Goal: Task Accomplishment & Management: Complete application form

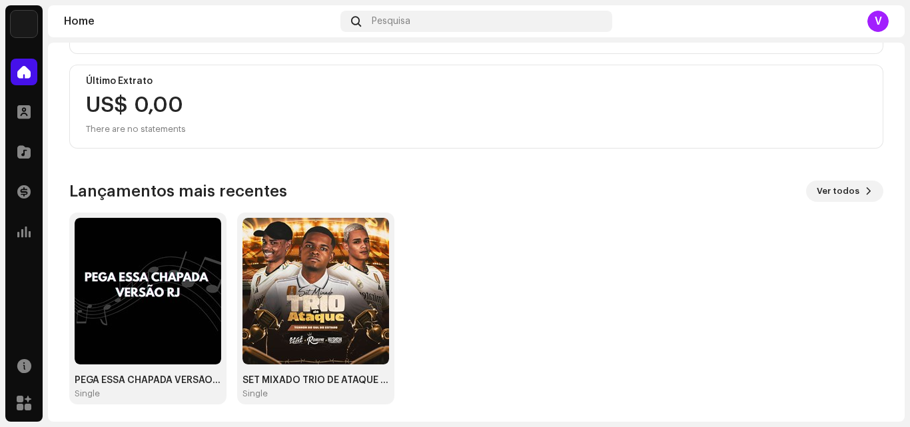
scroll to position [231, 0]
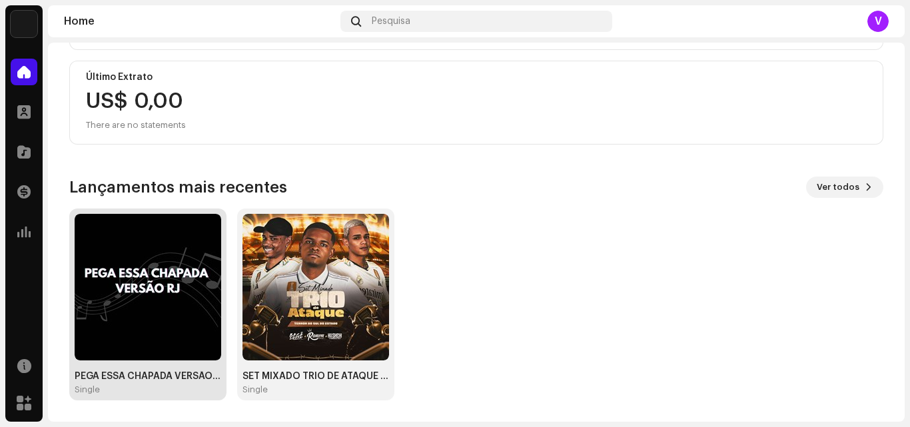
click at [182, 297] on img at bounding box center [148, 287] width 146 height 146
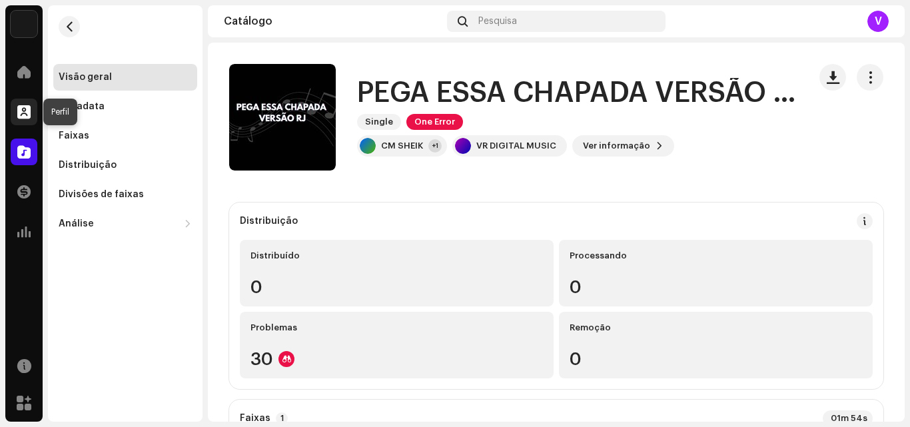
click at [35, 119] on div at bounding box center [24, 112] width 27 height 27
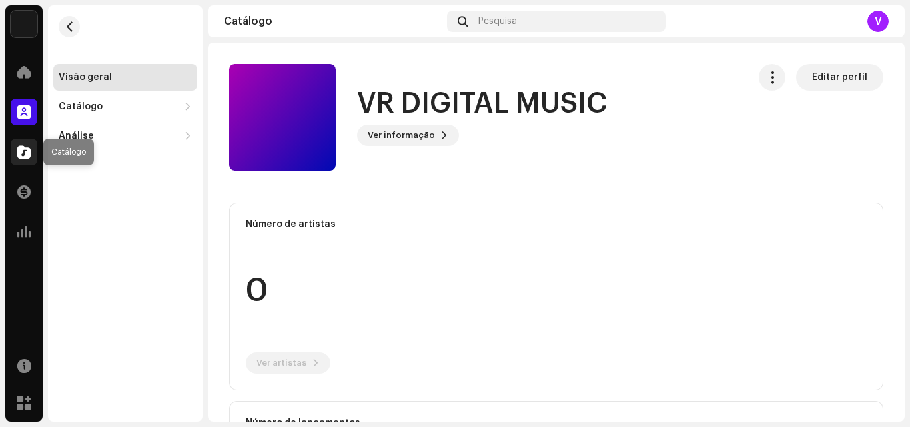
click at [33, 156] on div at bounding box center [24, 151] width 27 height 27
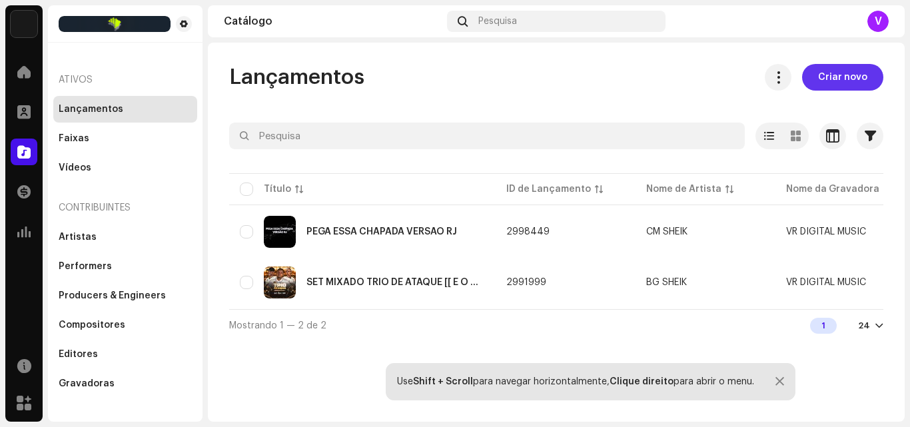
click at [863, 76] on span "Criar novo" at bounding box center [842, 77] width 49 height 27
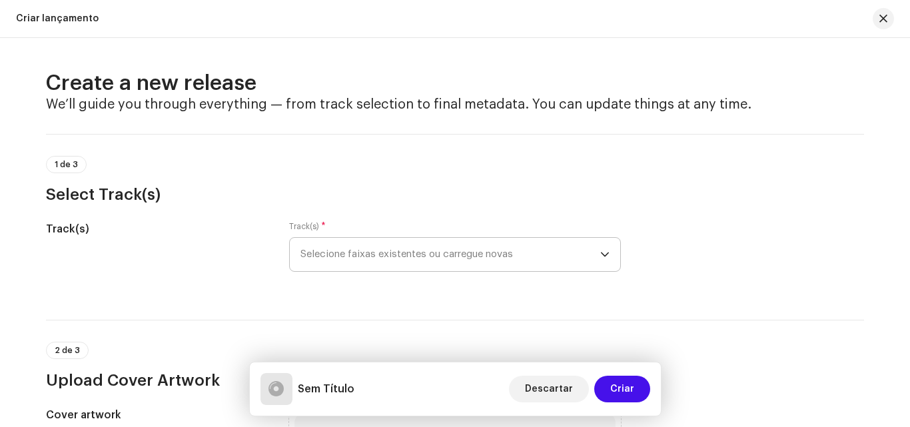
click at [483, 258] on span "Selecione faixas existentes ou carregue novas" at bounding box center [450, 254] width 300 height 33
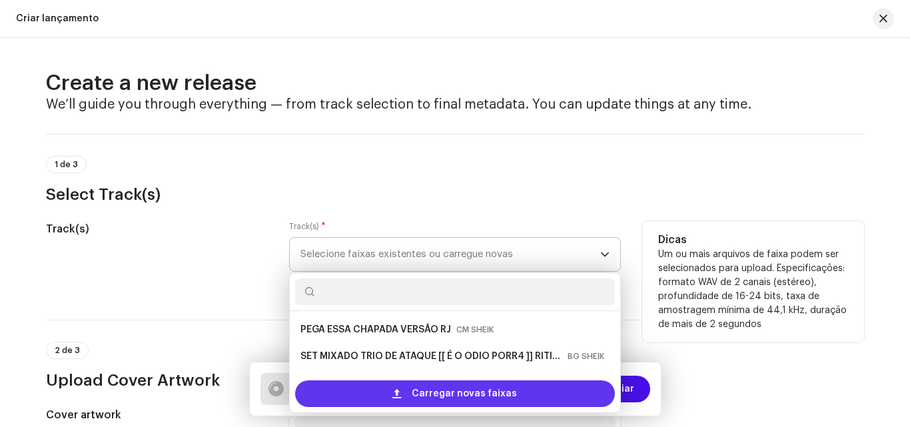
click at [458, 396] on span "Carregar novas faixas" at bounding box center [463, 393] width 105 height 27
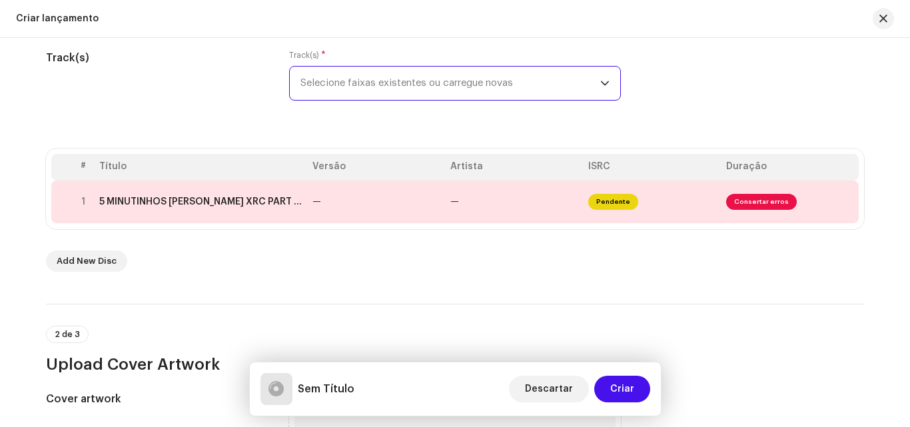
scroll to position [200, 0]
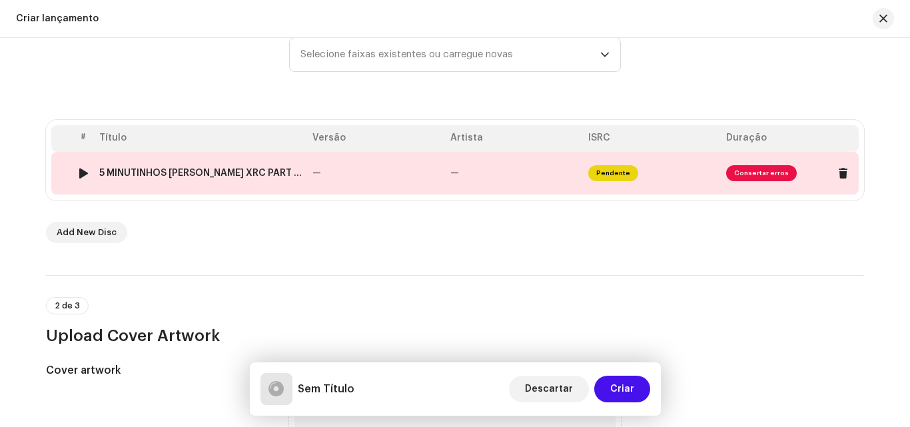
click at [748, 175] on span "Consertar erros" at bounding box center [761, 173] width 71 height 16
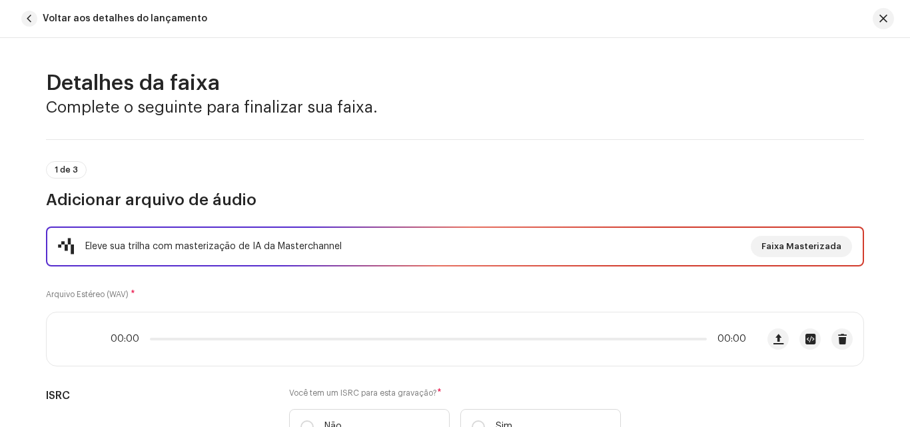
scroll to position [627, 0]
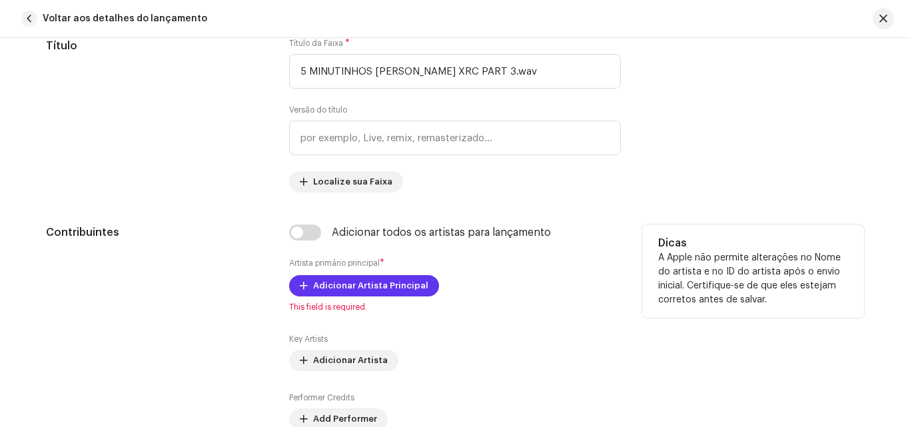
click at [334, 286] on span "Adicionar Artista Principal" at bounding box center [370, 285] width 115 height 27
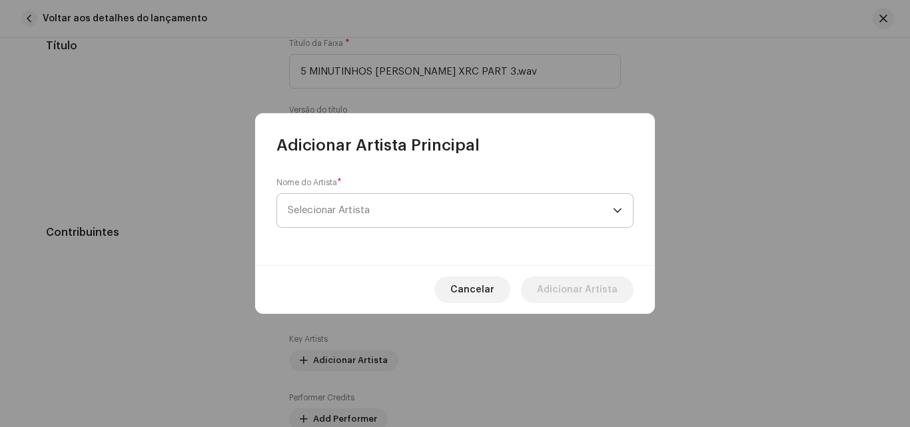
click at [371, 218] on span "Selecionar Artista" at bounding box center [450, 210] width 325 height 33
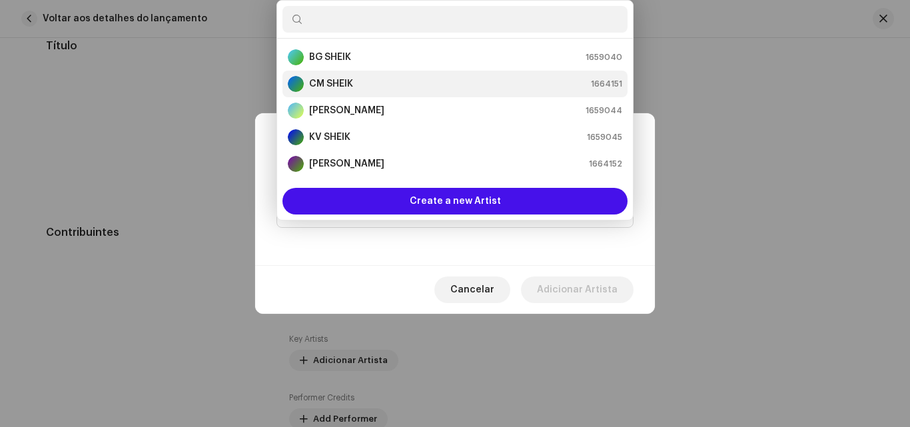
click at [383, 81] on div "CM SHEIK 1664151" at bounding box center [455, 84] width 334 height 16
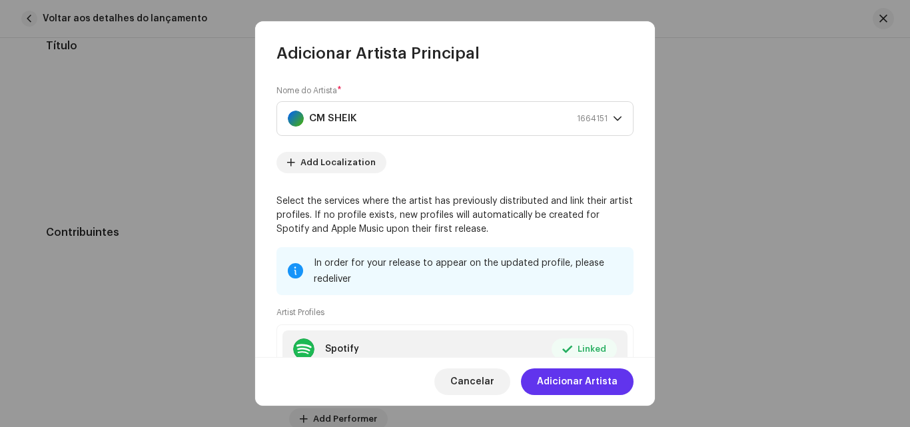
click at [585, 385] on span "Adicionar Artista" at bounding box center [577, 381] width 81 height 27
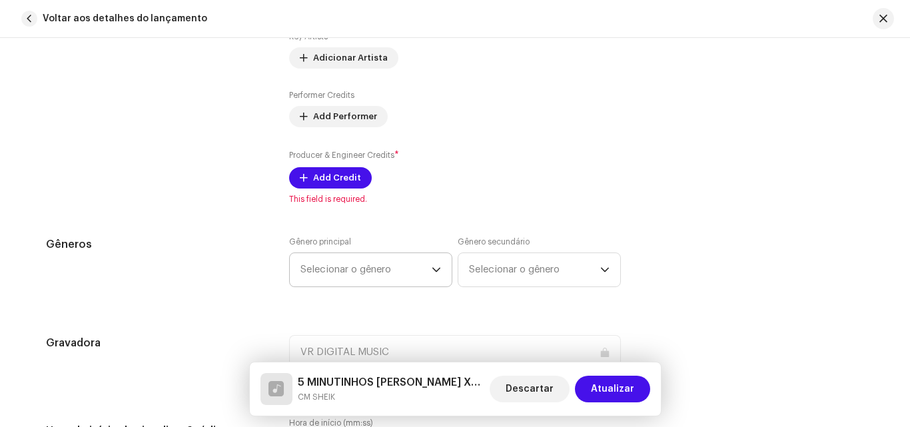
scroll to position [959, 0]
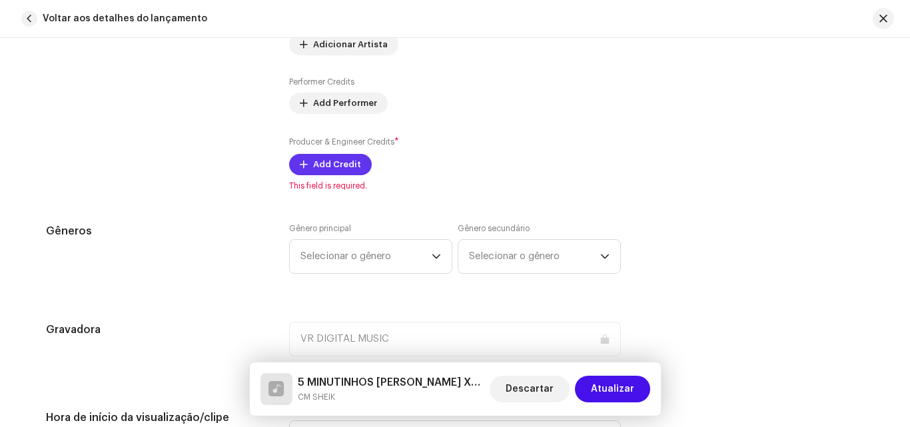
click at [313, 170] on span "Add Credit" at bounding box center [337, 164] width 48 height 27
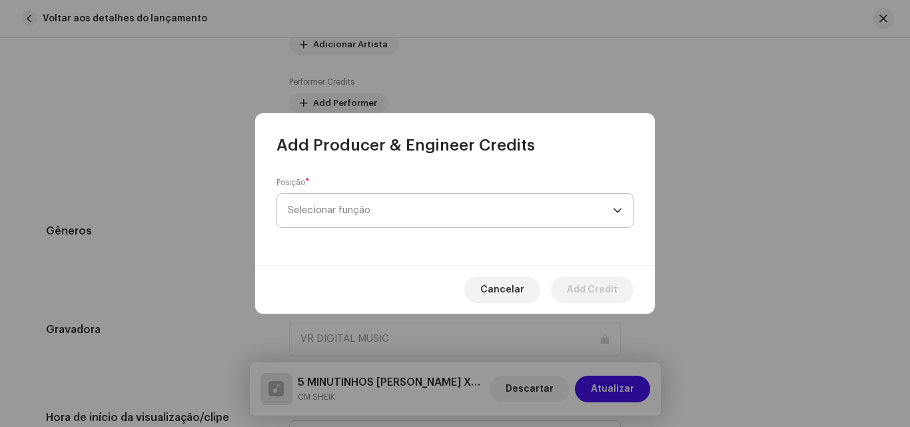
click at [346, 209] on span "Selecionar função" at bounding box center [450, 210] width 325 height 33
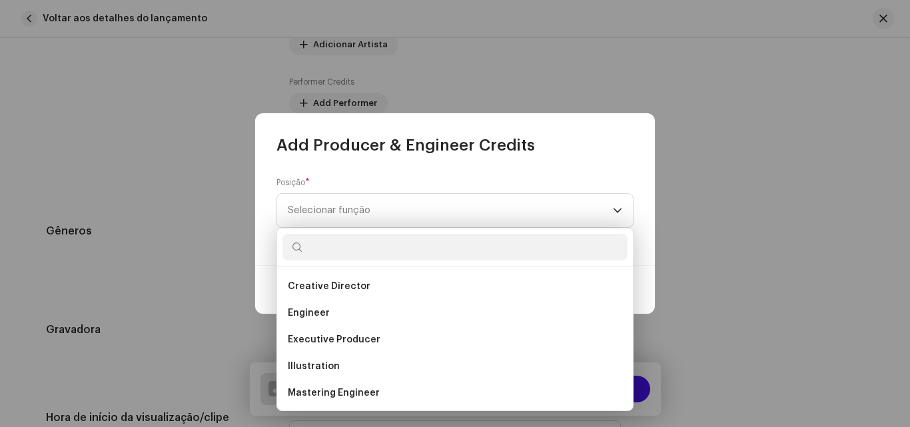
scroll to position [266, 0]
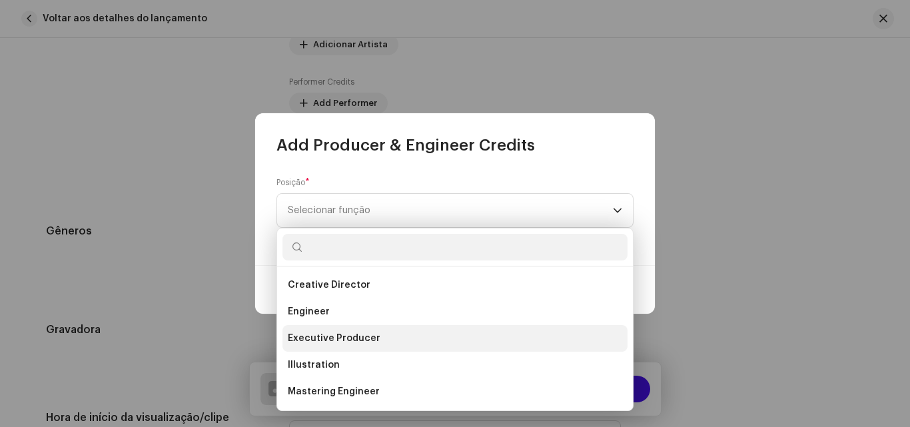
click at [355, 331] on li "Executive Producer" at bounding box center [454, 338] width 345 height 27
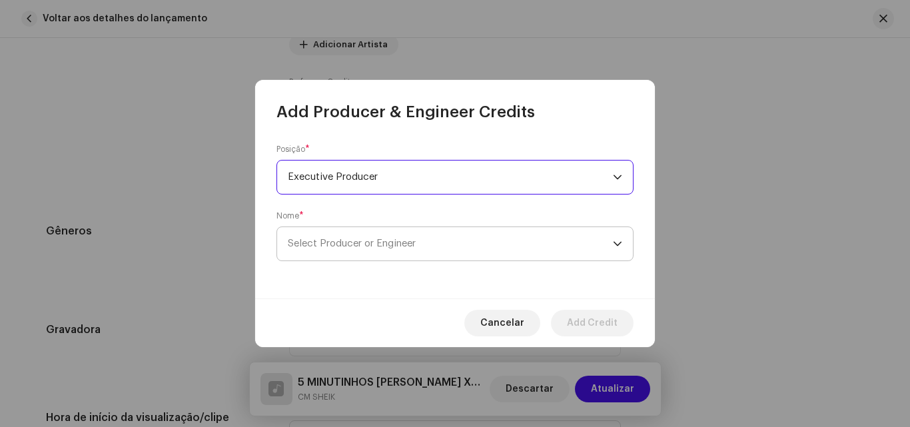
click at [359, 254] on span "Select Producer or Engineer" at bounding box center [450, 243] width 325 height 33
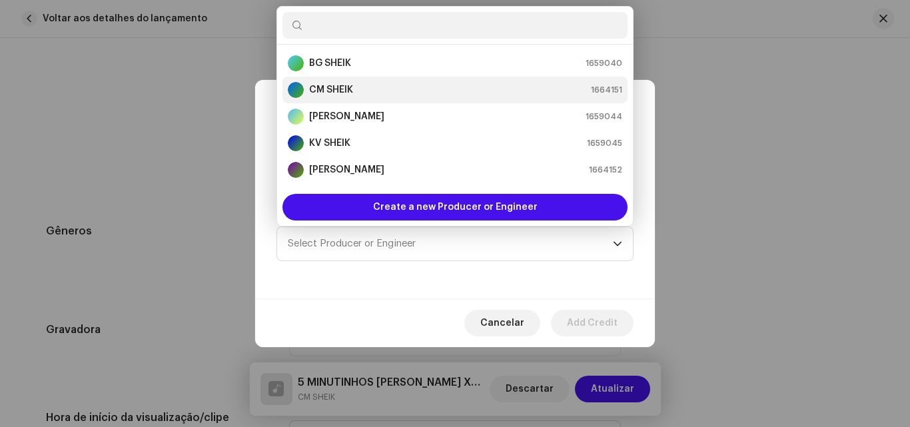
click at [372, 86] on div "CM SHEIK 1664151" at bounding box center [455, 90] width 334 height 16
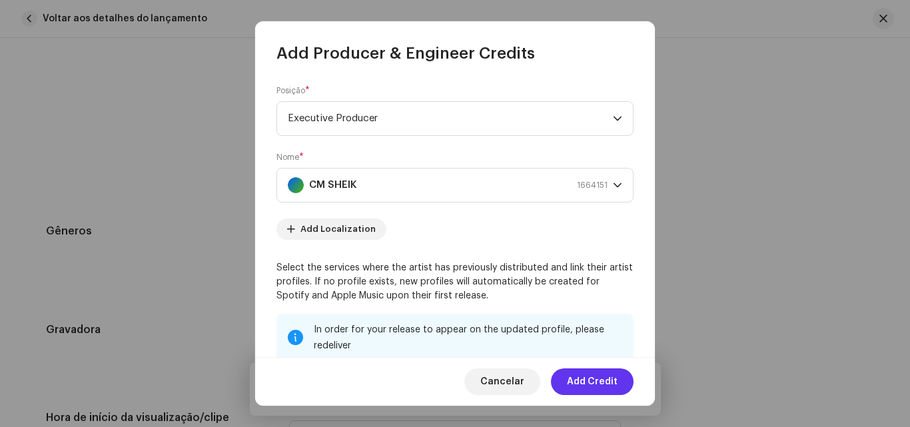
click at [581, 380] on span "Add Credit" at bounding box center [592, 381] width 51 height 27
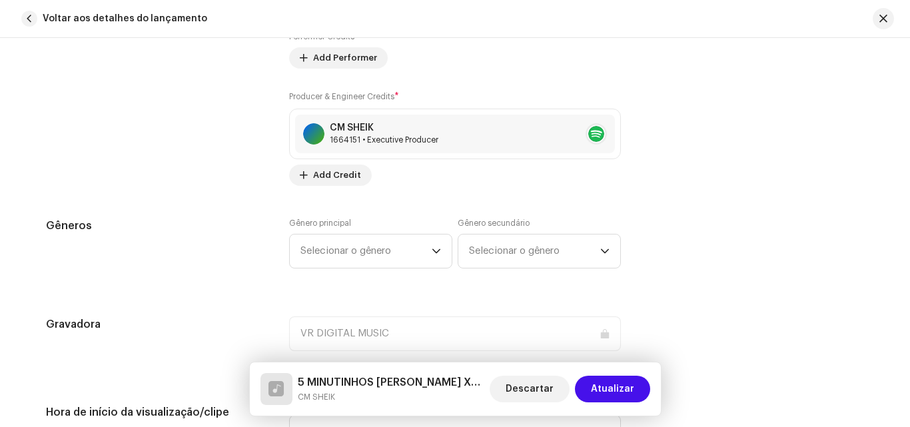
scroll to position [1026, 0]
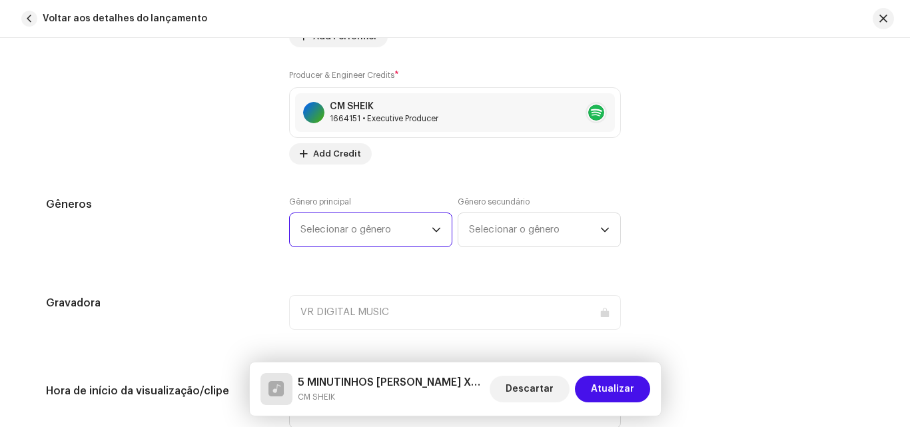
click at [398, 230] on span "Selecionar o gênero" at bounding box center [365, 229] width 131 height 33
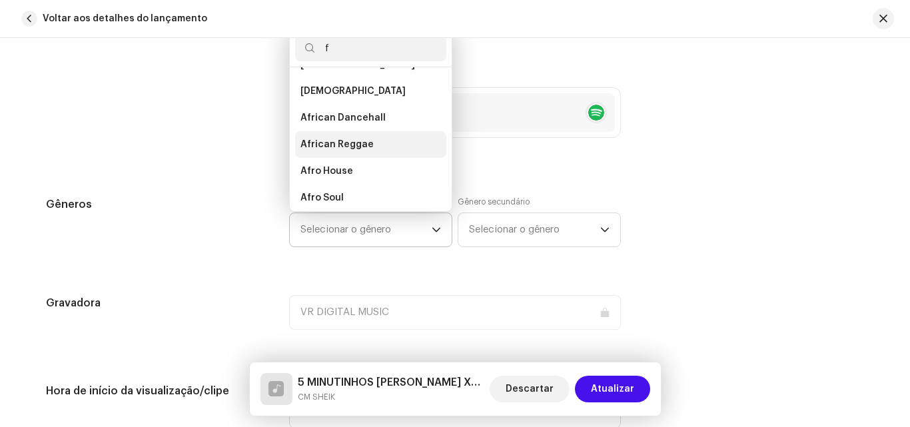
scroll to position [0, 0]
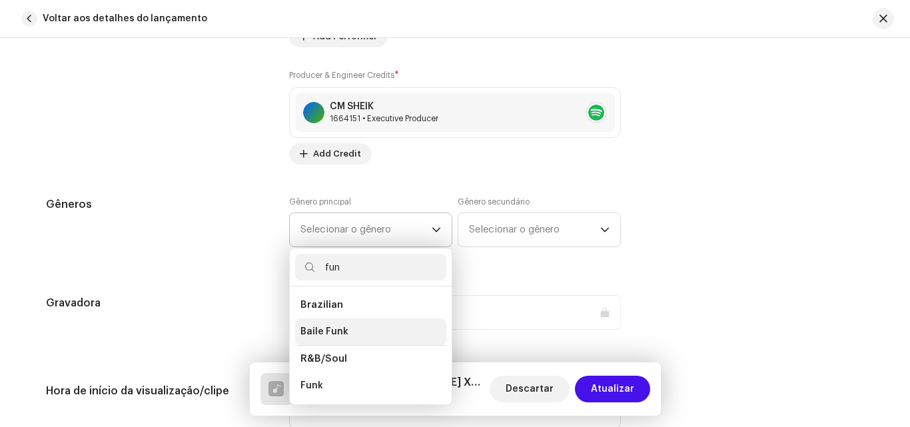
type input "fun"
click at [374, 330] on li "Baile Funk" at bounding box center [370, 331] width 151 height 27
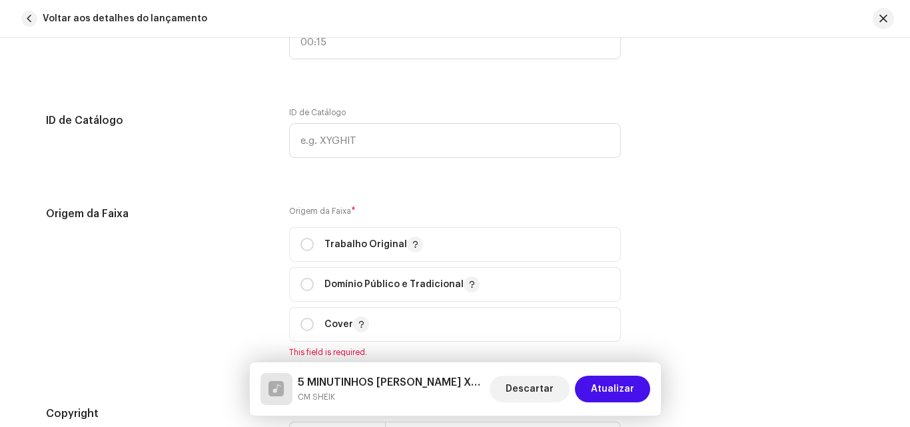
scroll to position [1426, 0]
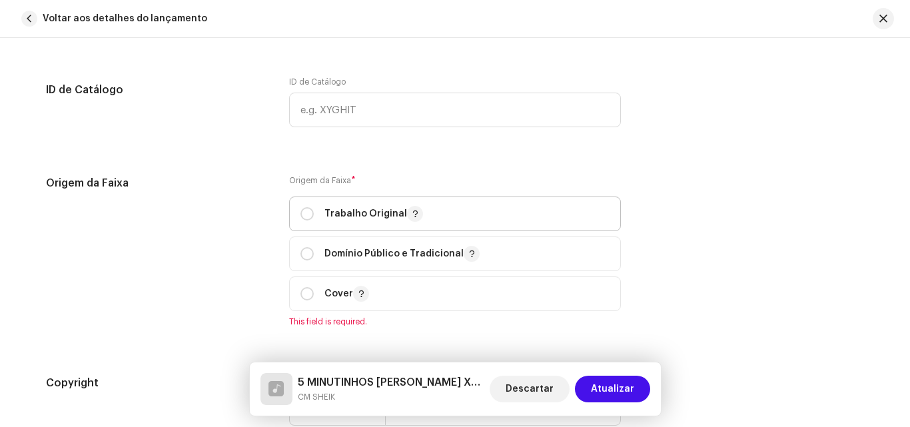
click at [378, 220] on p "Trabalho Original" at bounding box center [373, 214] width 99 height 16
radio input "true"
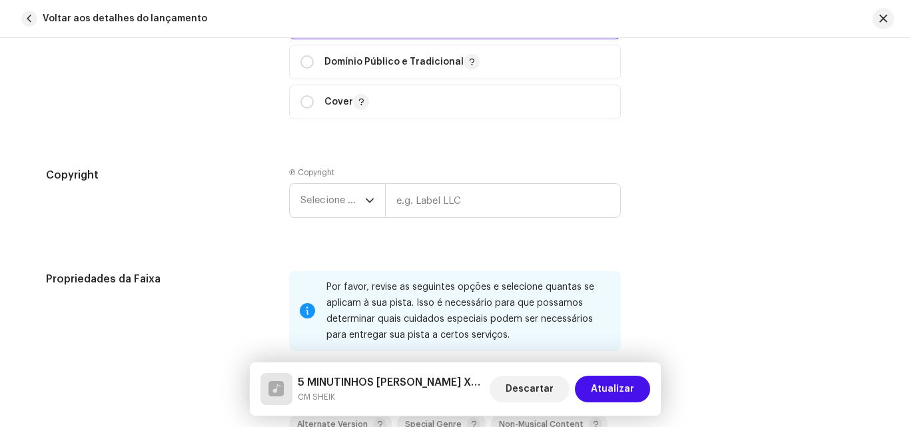
scroll to position [1625, 0]
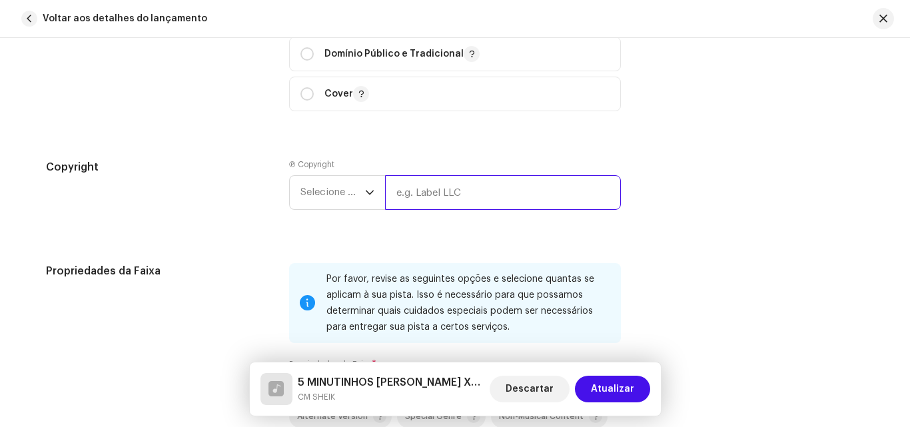
click at [396, 199] on input "text" at bounding box center [503, 192] width 236 height 35
type input "VR DIGITAL MUSIC"
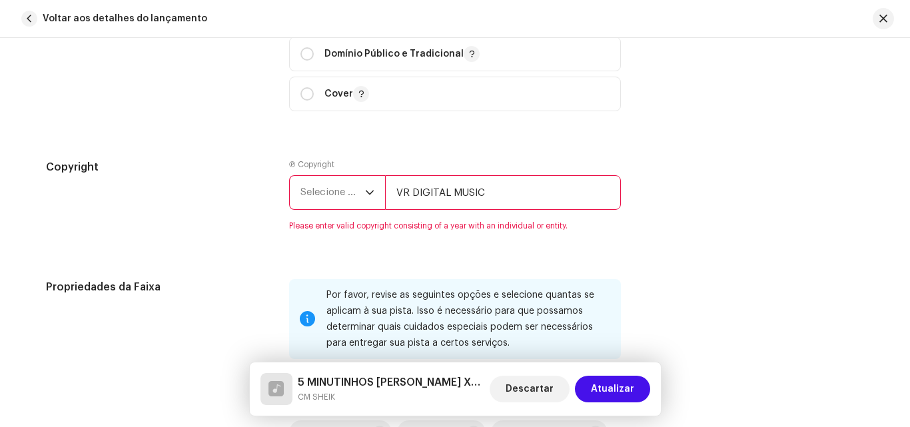
click at [328, 198] on span "Selecione o ano" at bounding box center [332, 192] width 65 height 33
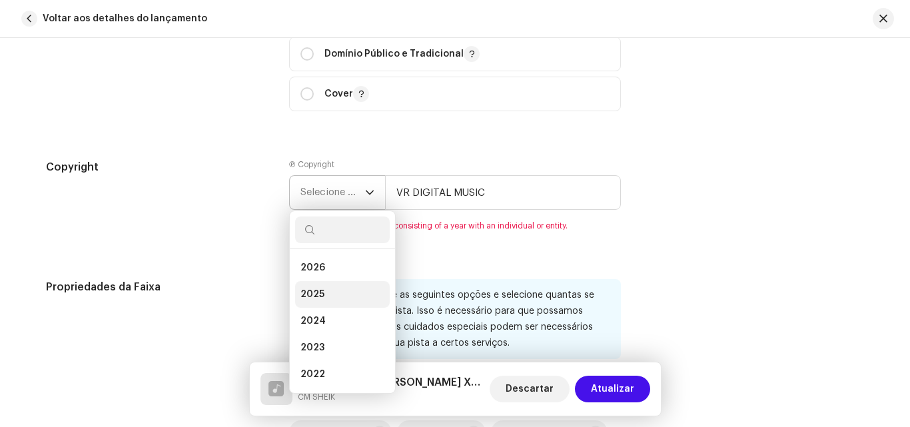
click at [339, 287] on li "2025" at bounding box center [342, 294] width 95 height 27
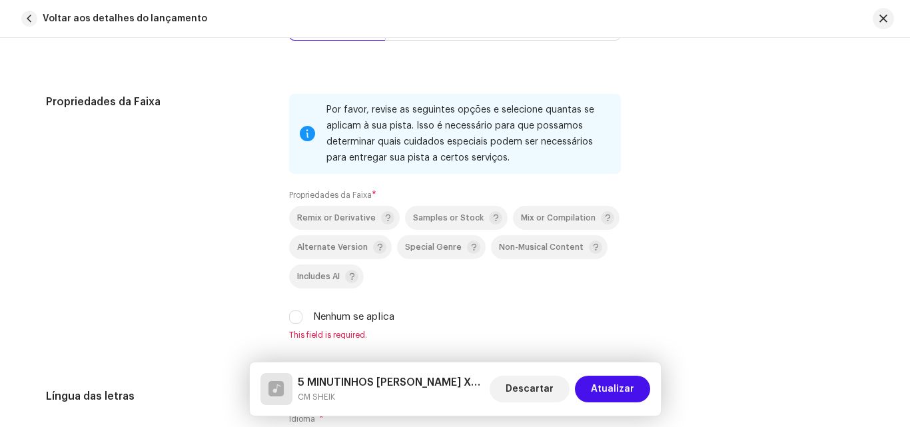
scroll to position [1825, 0]
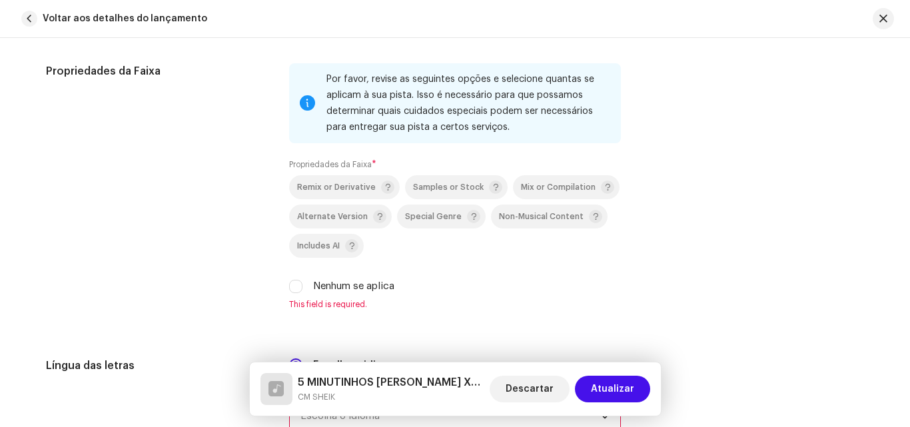
click at [336, 285] on label "Nenhum se aplica" at bounding box center [353, 286] width 81 height 15
click at [302, 285] on input "Nenhum se aplica" at bounding box center [295, 286] width 13 height 13
checkbox input "true"
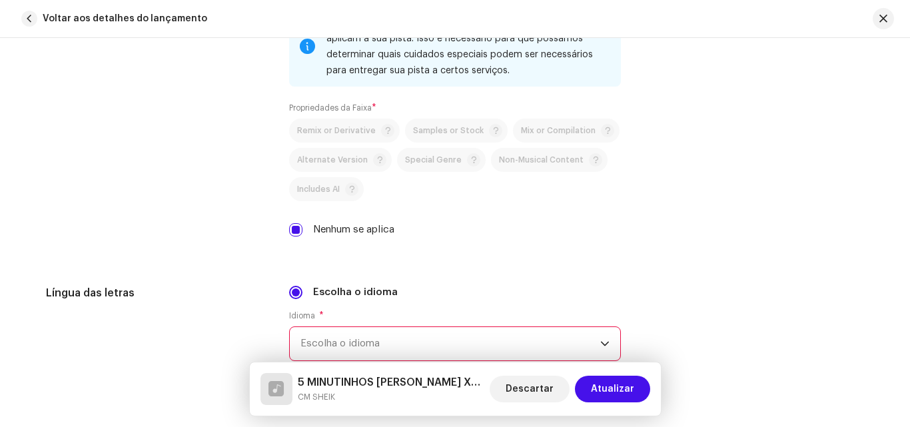
scroll to position [1958, 0]
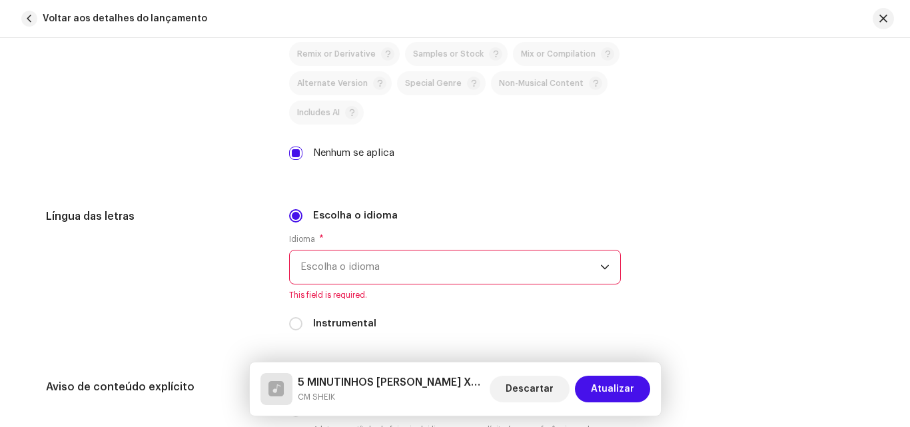
click at [335, 278] on span "Escolha o idioma" at bounding box center [450, 266] width 300 height 33
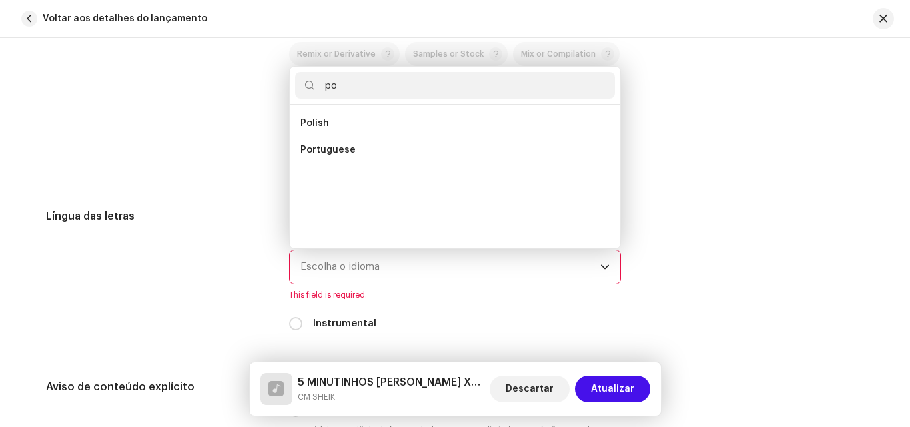
scroll to position [0, 0]
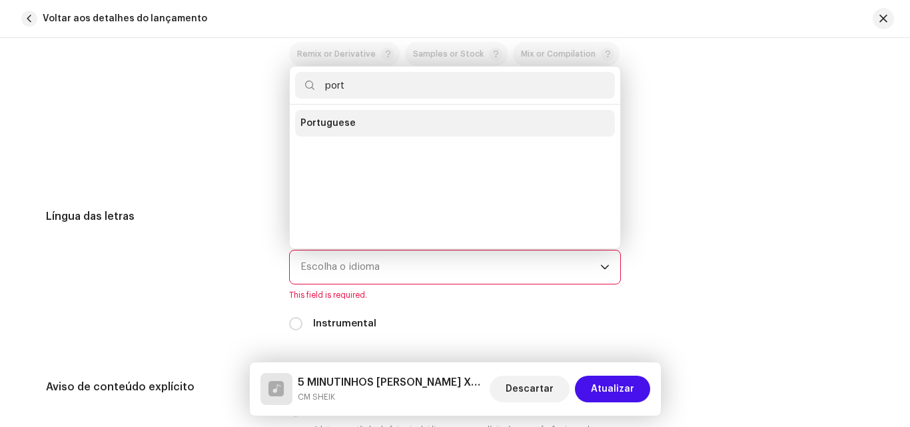
type input "port"
click at [346, 127] on span "Portuguese" at bounding box center [327, 123] width 55 height 13
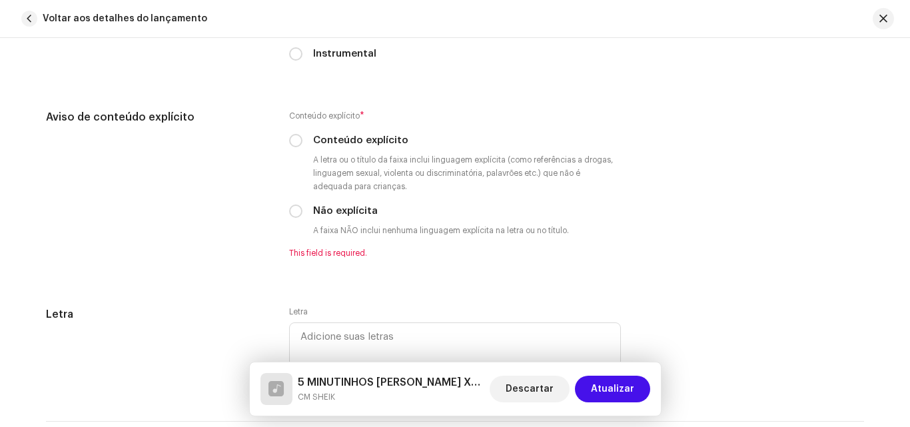
scroll to position [2225, 0]
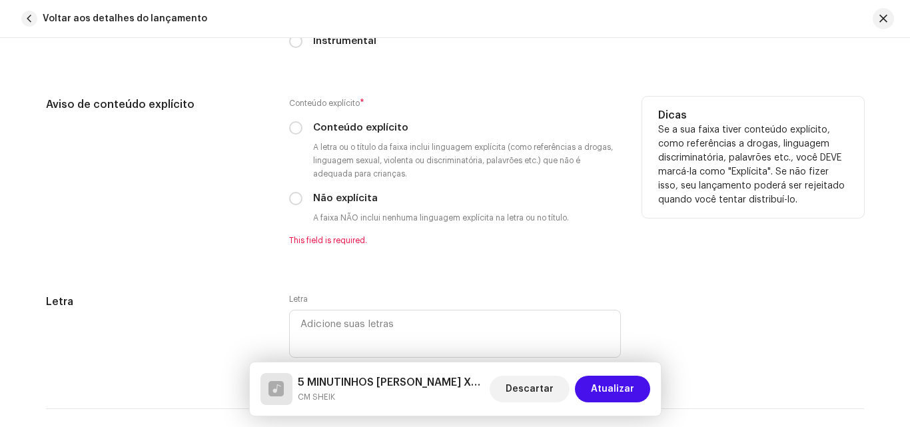
click at [366, 196] on label "Não explícita" at bounding box center [345, 198] width 65 height 15
click at [302, 196] on input "Não explícita" at bounding box center [295, 198] width 13 height 13
radio input "true"
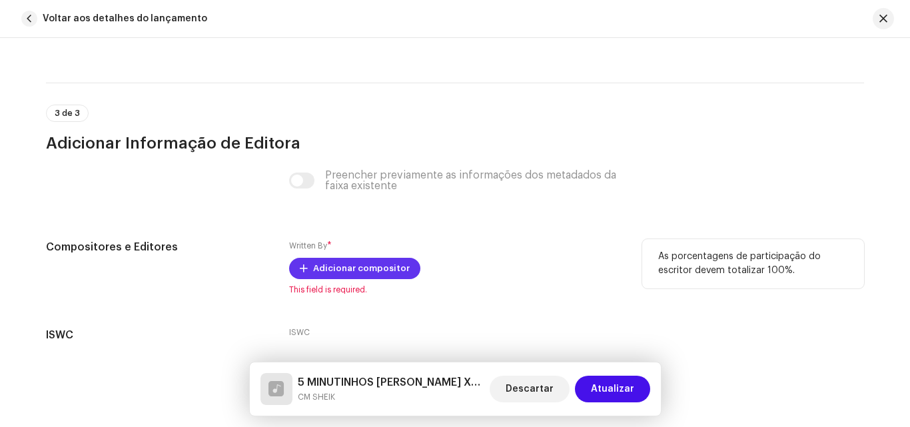
scroll to position [2558, 0]
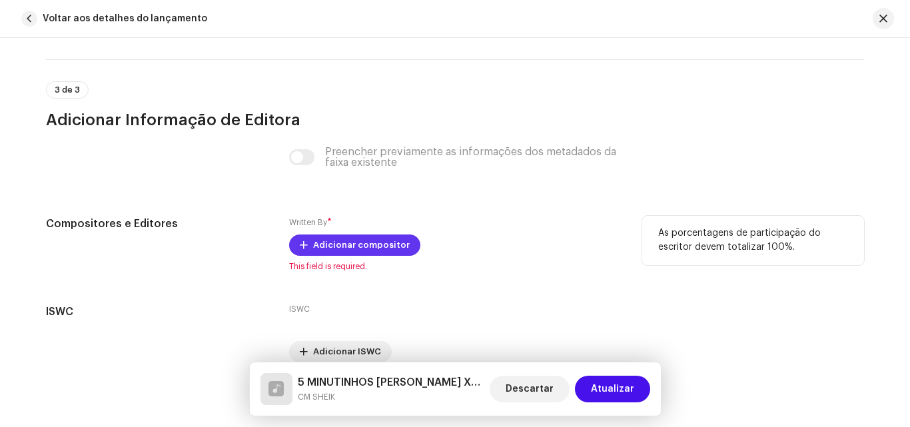
click at [342, 252] on span "Adicionar compositor" at bounding box center [361, 245] width 97 height 27
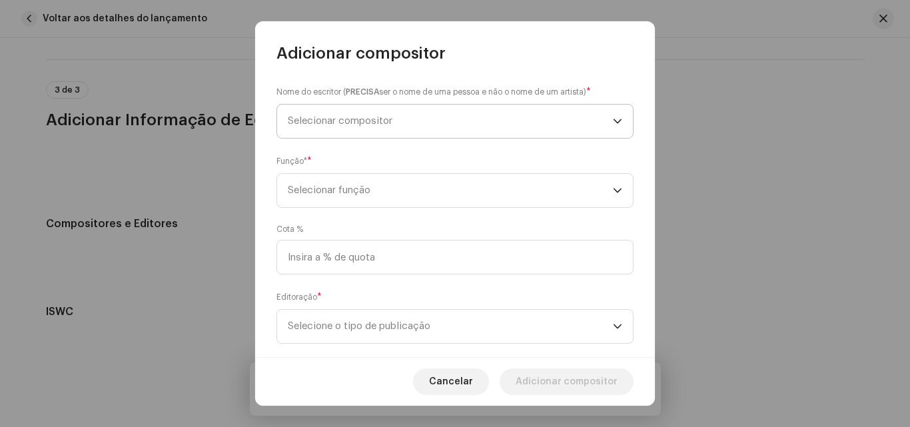
click at [435, 132] on span "Selecionar compositor" at bounding box center [450, 121] width 325 height 33
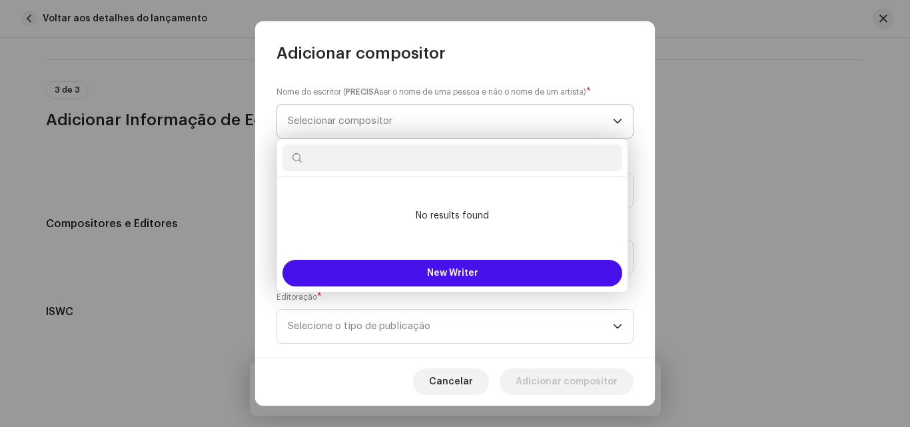
click at [429, 105] on span "Selecionar compositor" at bounding box center [450, 121] width 325 height 33
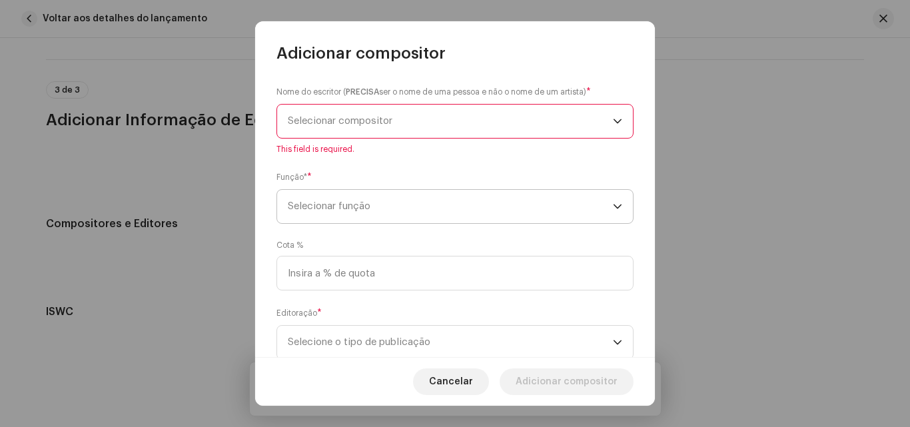
click at [431, 199] on span "Selecionar função" at bounding box center [450, 206] width 325 height 33
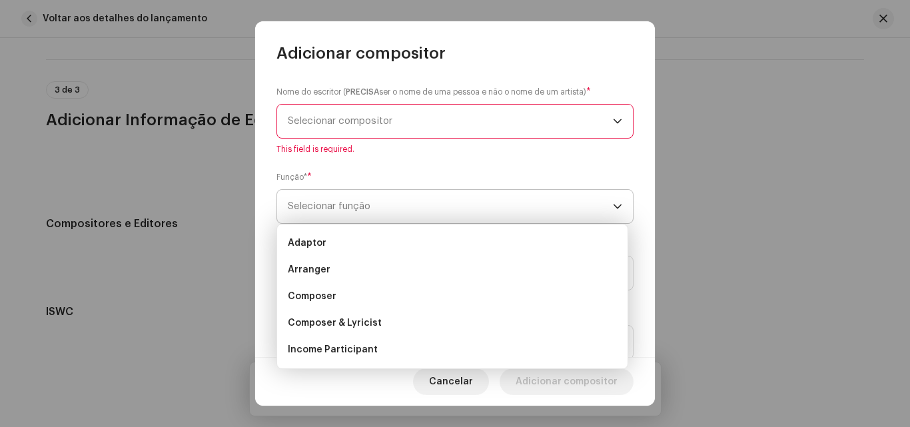
click at [431, 202] on span "Selecionar função" at bounding box center [450, 206] width 325 height 33
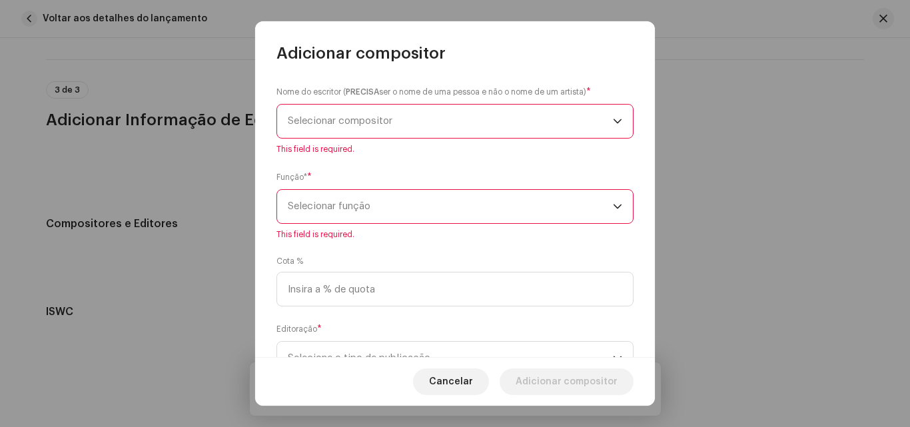
click at [426, 111] on span "Selecionar compositor" at bounding box center [450, 121] width 325 height 33
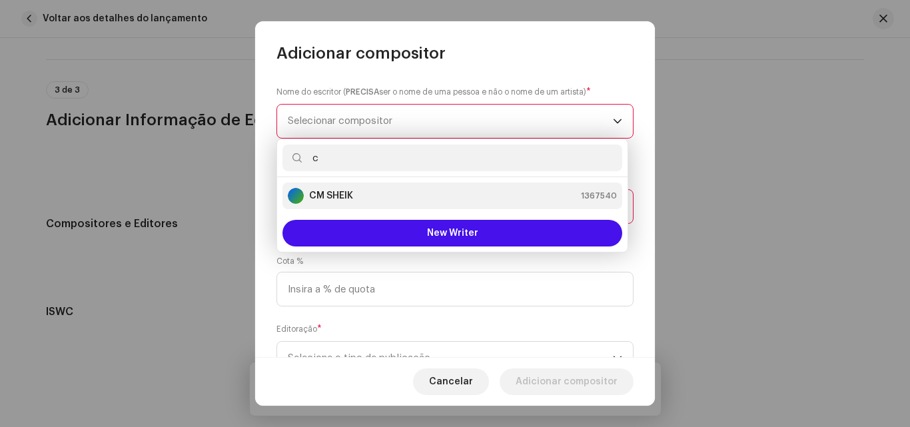
type input "c"
click at [437, 182] on li "CM SHEIK 1367540" at bounding box center [452, 195] width 340 height 27
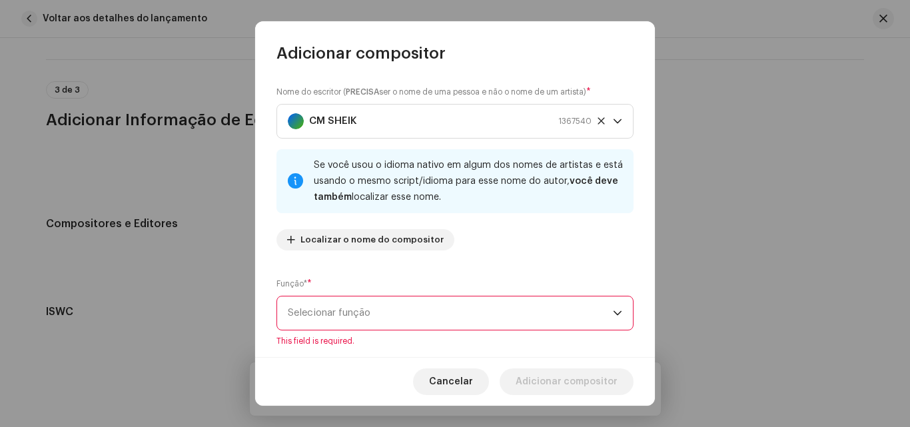
click at [413, 300] on span "Selecionar função" at bounding box center [450, 312] width 325 height 33
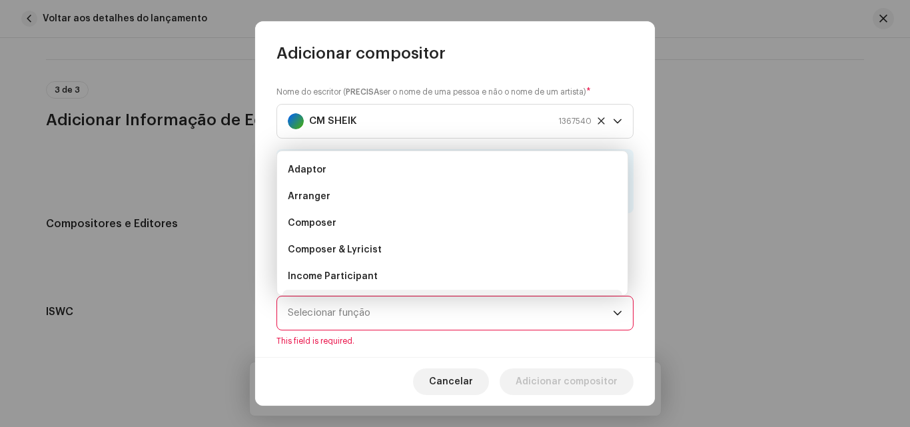
scroll to position [21, 0]
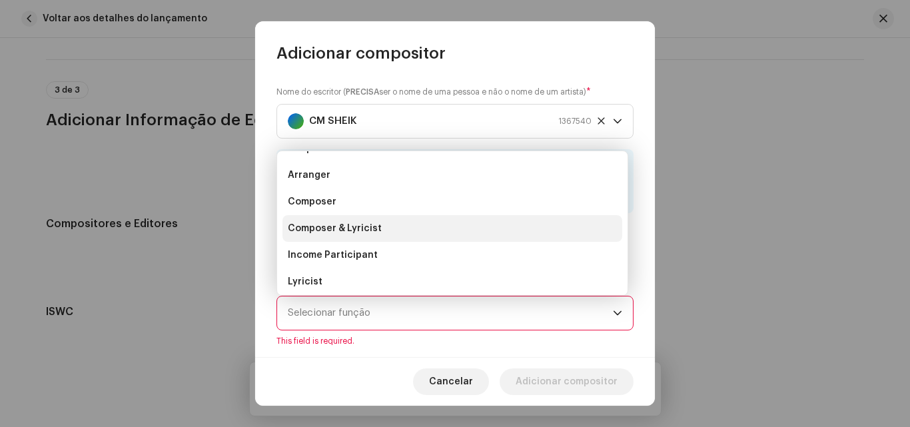
click at [410, 228] on li "Composer & Lyricist" at bounding box center [452, 228] width 340 height 27
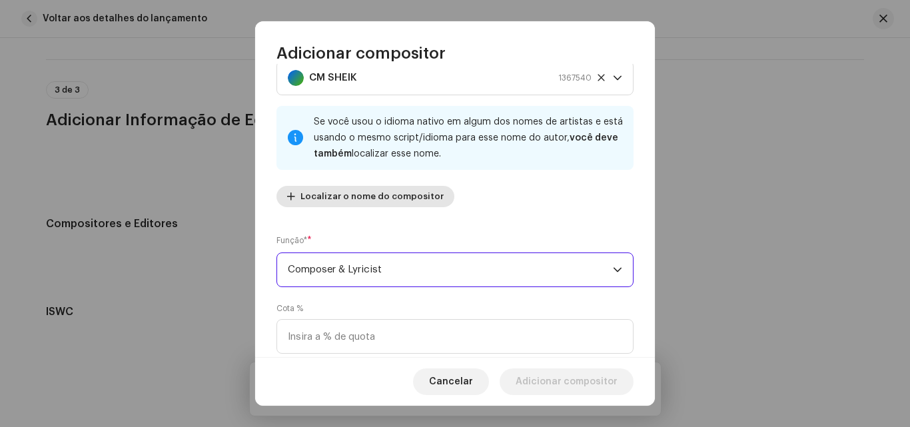
scroll to position [133, 0]
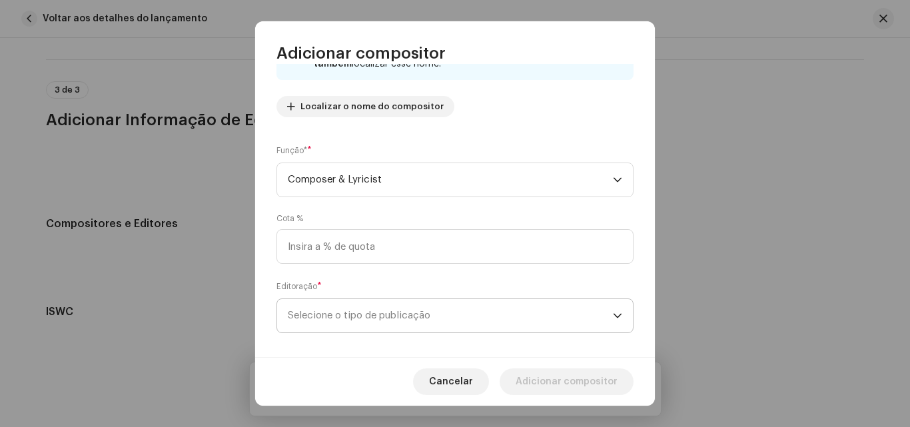
click at [413, 301] on span "Selecione o tipo de publicação" at bounding box center [450, 315] width 325 height 33
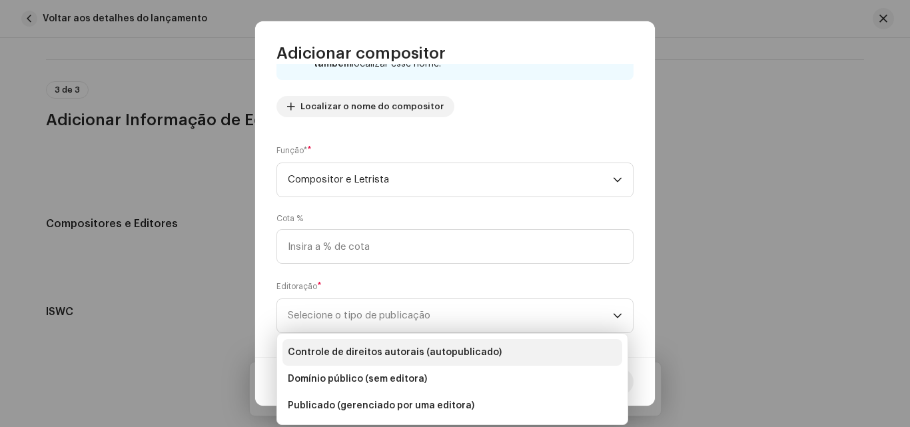
click at [484, 343] on li "Controle de direitos autorais (autopublicado)" at bounding box center [452, 352] width 340 height 27
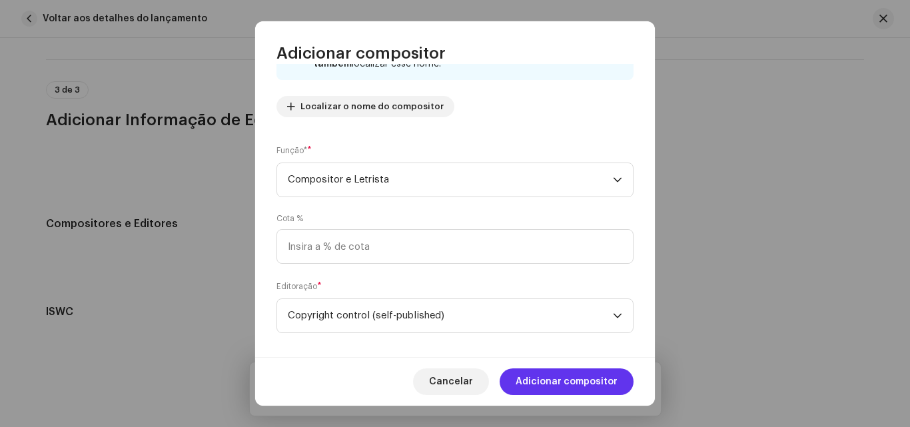
click at [551, 378] on font "Adicionar compositor" at bounding box center [566, 381] width 102 height 9
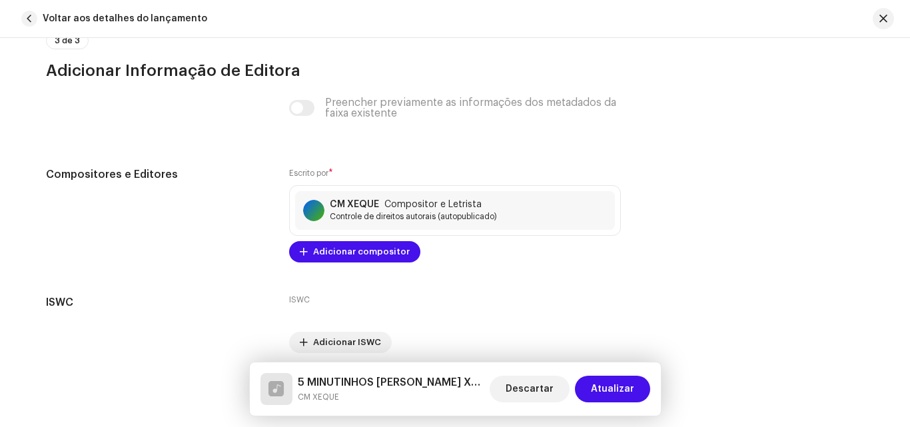
scroll to position [2661, 0]
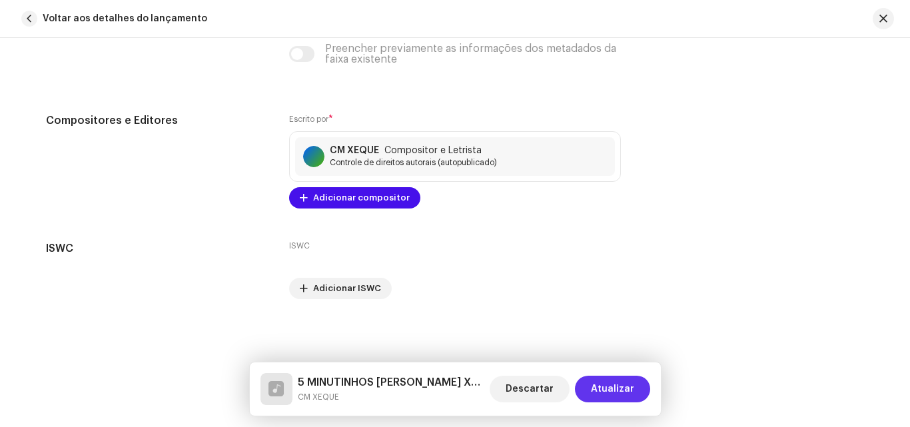
click at [604, 385] on span "Atualizar" at bounding box center [612, 389] width 43 height 27
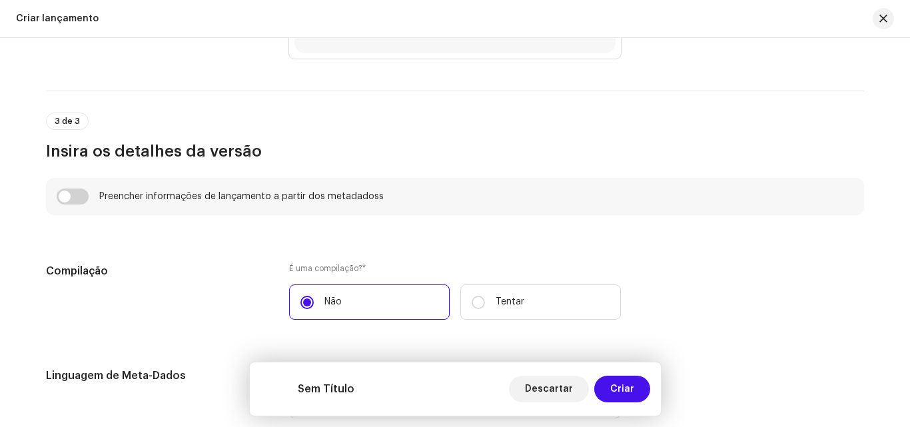
scroll to position [866, 0]
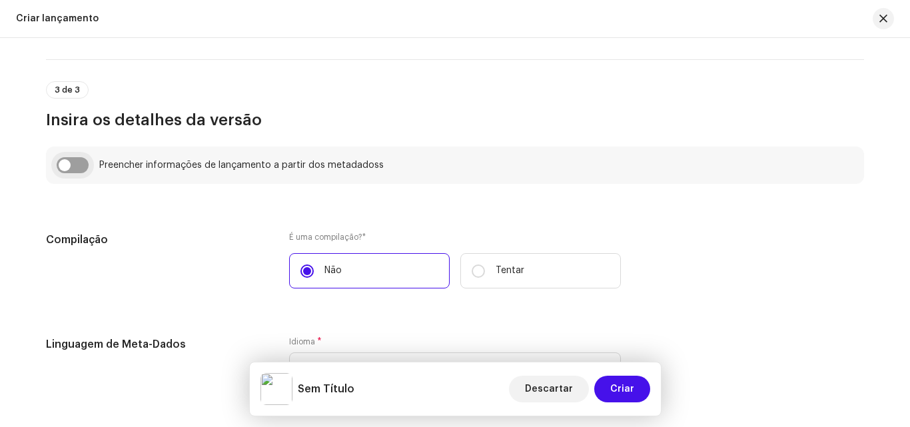
click at [69, 170] on input "checkbox" at bounding box center [73, 165] width 32 height 16
checkbox input "true"
type input "5 MINUTINHOS [PERSON_NAME] XRC PART 3.wav"
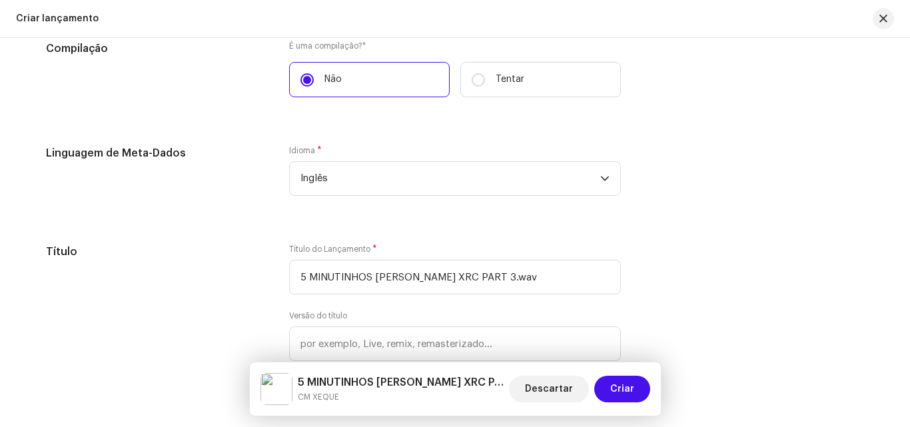
scroll to position [1132, 0]
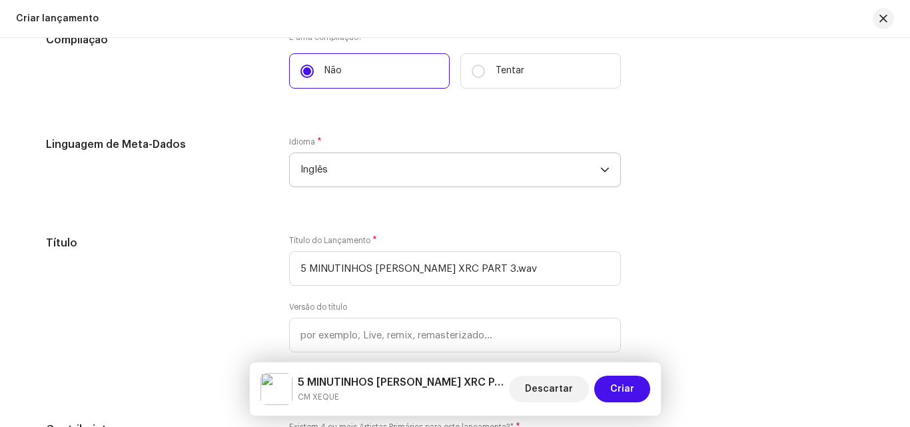
click at [346, 180] on span "Inglês" at bounding box center [450, 169] width 300 height 33
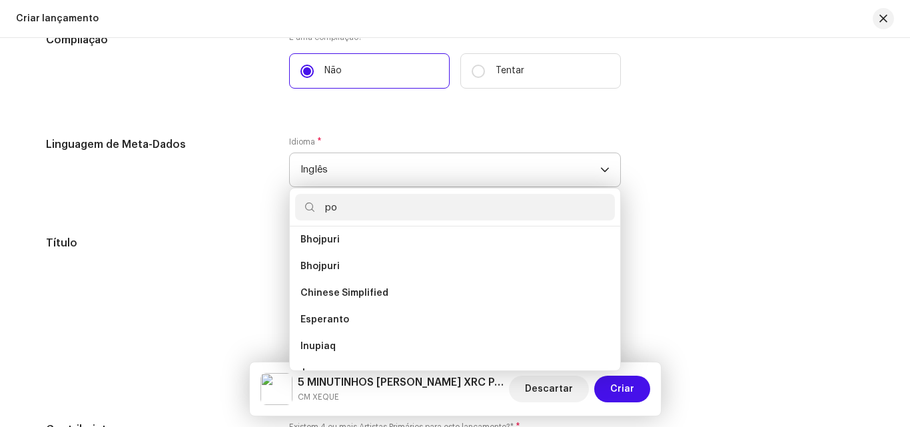
scroll to position [0, 0]
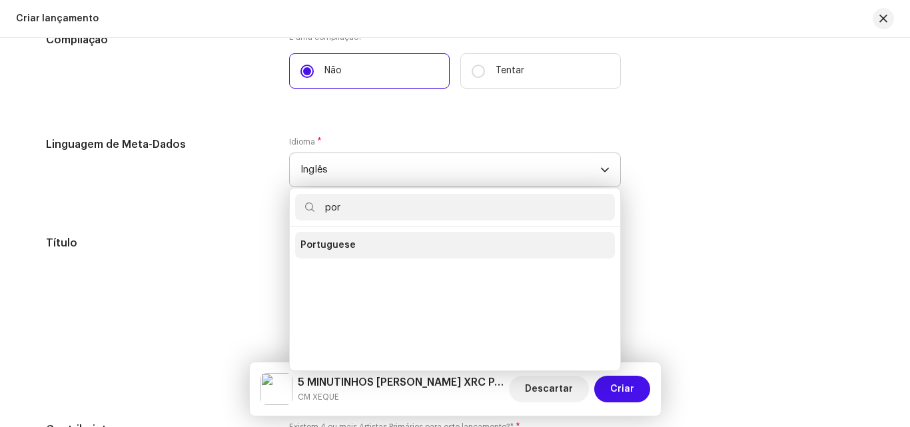
type input "por"
click at [362, 243] on li "Portuguese" at bounding box center [455, 245] width 320 height 27
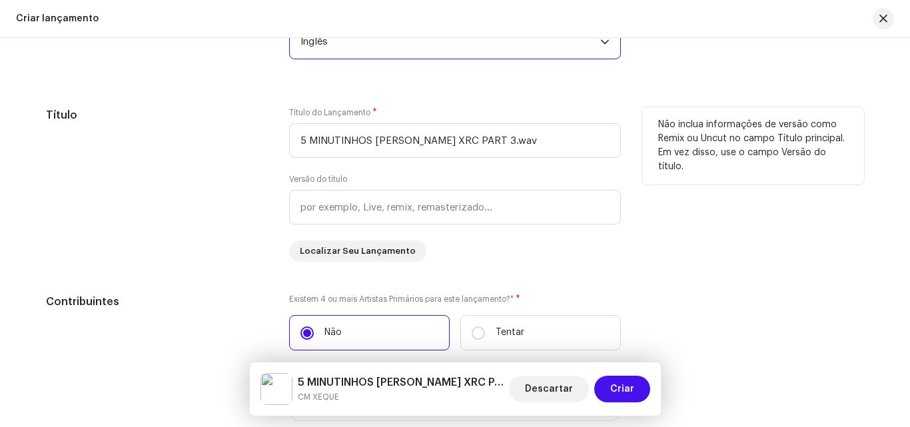
scroll to position [1265, 0]
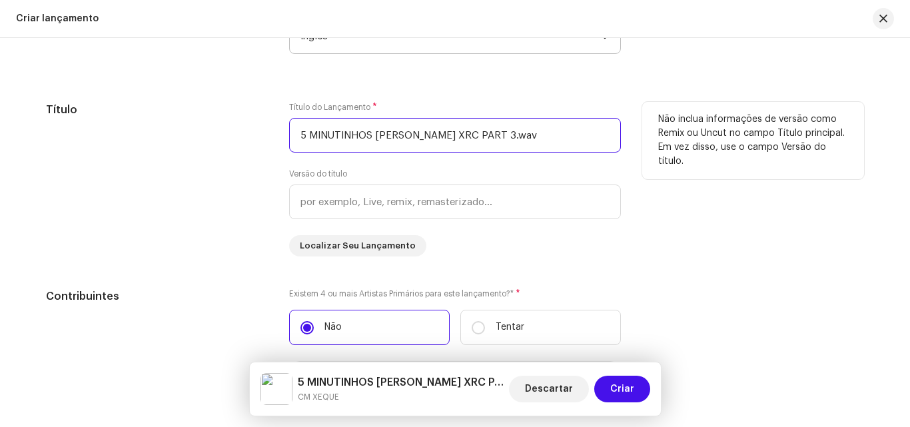
click at [550, 142] on input "5 MINUTINHOS [PERSON_NAME] XRC PART 3.wav" at bounding box center [455, 135] width 332 height 35
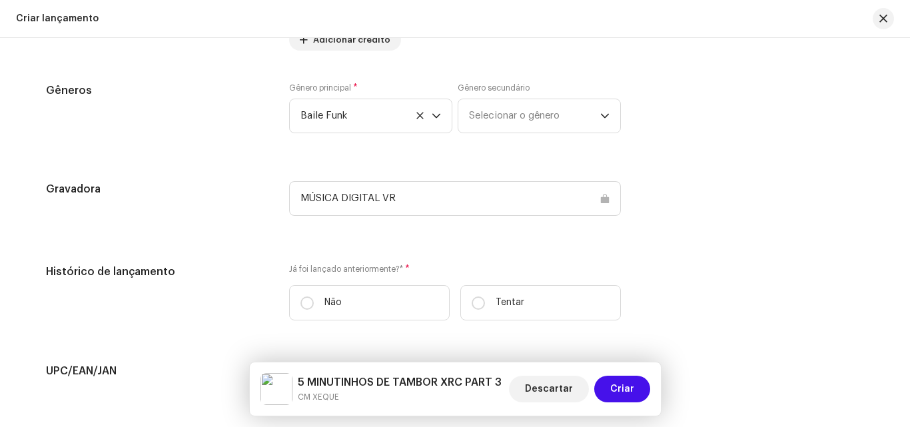
scroll to position [1998, 0]
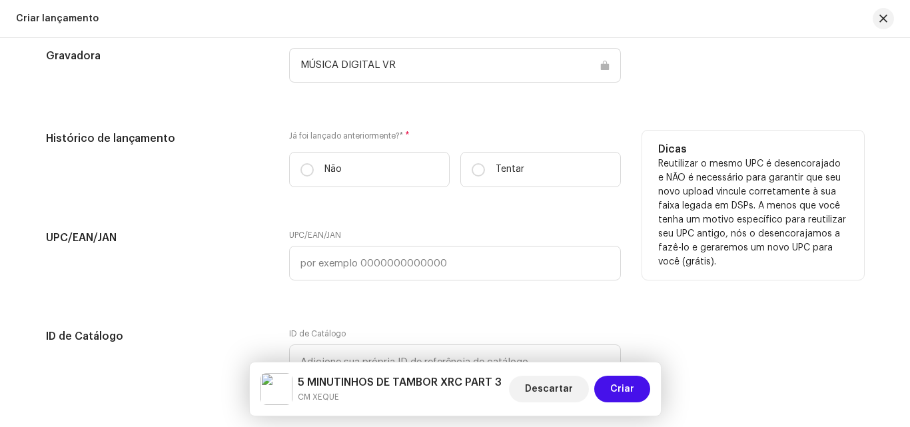
type input "5 MINUTINHOS DE TAMBOR XRC PART 3"
click at [404, 187] on div "[PERSON_NAME] foi lançado anteriormente?* * Não Tentar" at bounding box center [455, 164] width 332 height 67
click at [402, 184] on label "Não" at bounding box center [369, 169] width 160 height 35
click at [314, 176] on input "Não" at bounding box center [306, 169] width 13 height 13
radio input "true"
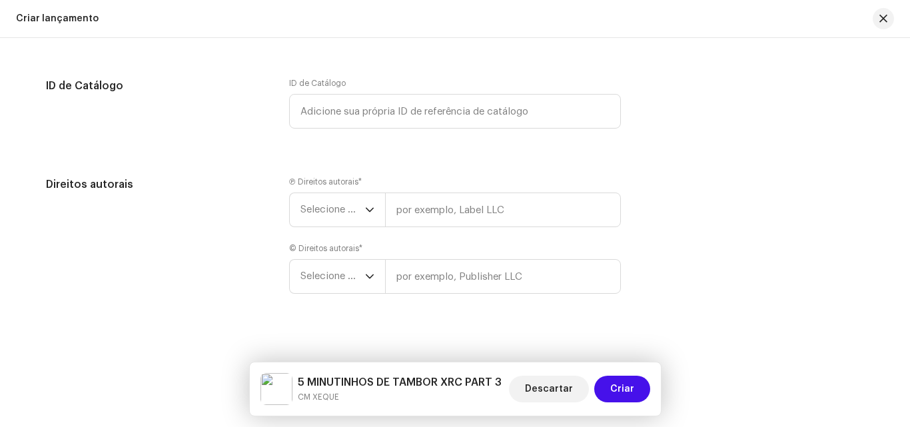
scroll to position [2259, 0]
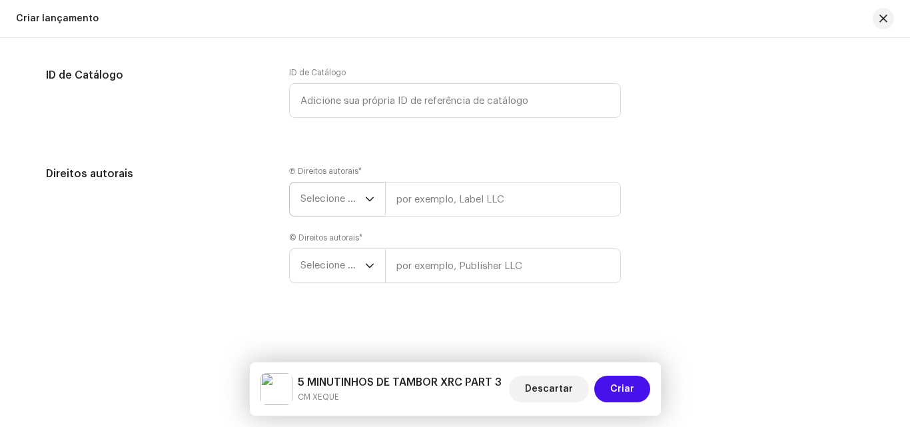
click at [365, 189] on div "gatilho suspenso" at bounding box center [369, 198] width 9 height 33
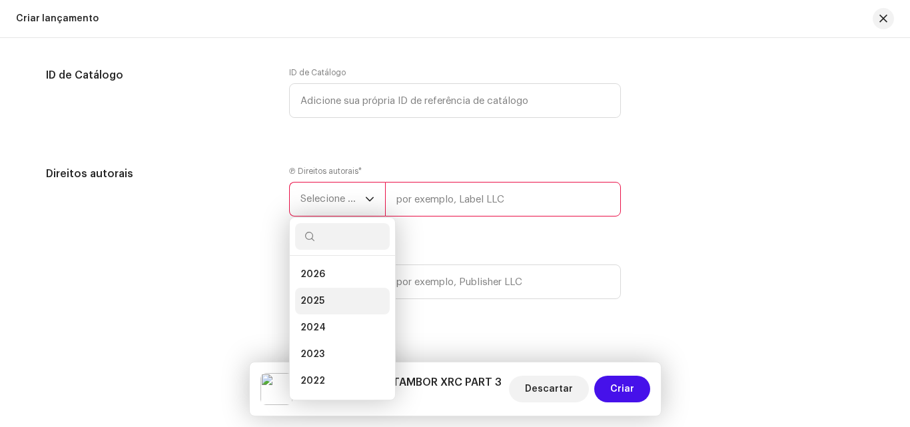
click at [342, 291] on li "2025" at bounding box center [342, 301] width 95 height 27
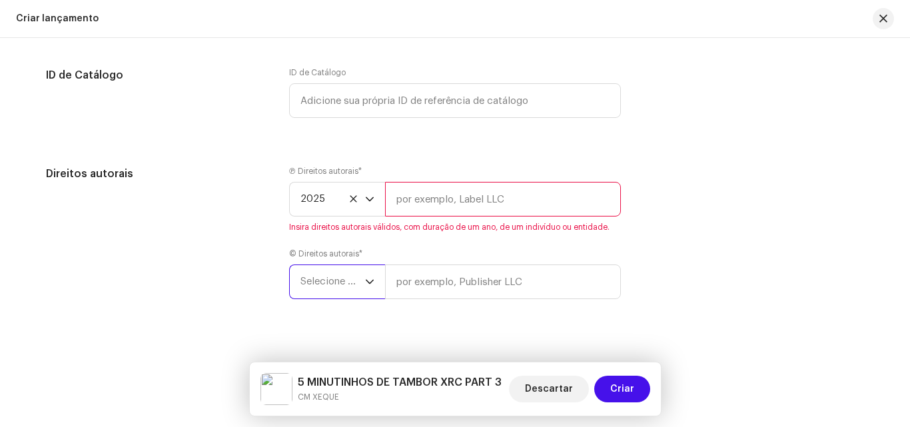
click at [335, 282] on font "Selecione o ano" at bounding box center [336, 281] width 73 height 10
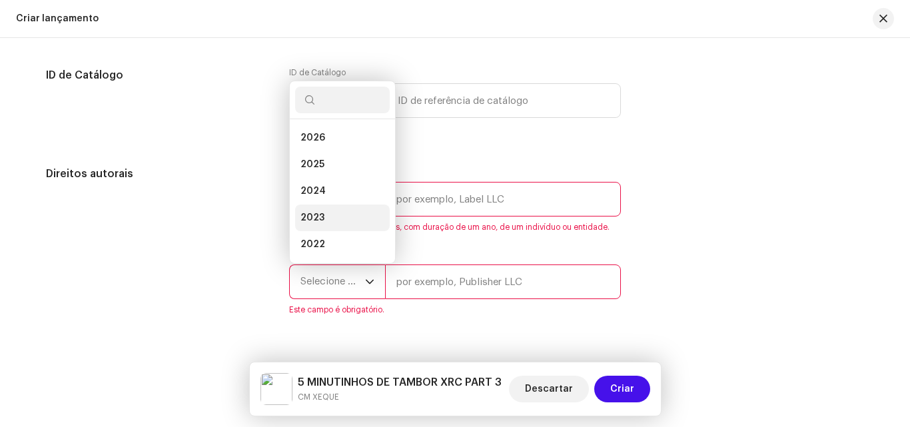
scroll to position [21, 0]
click at [348, 154] on li "2025" at bounding box center [342, 143] width 95 height 27
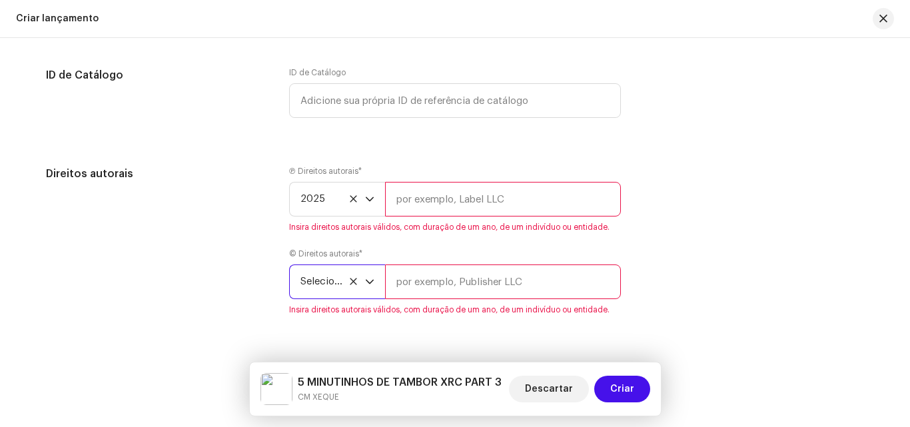
click at [429, 180] on div "Ⓟ Direitos autorais * 2025 Insira direitos autorais válidos, com duração de um …" at bounding box center [455, 199] width 332 height 67
click at [437, 203] on input "text" at bounding box center [503, 199] width 236 height 35
type input "VR DIGITAL MUSIC"
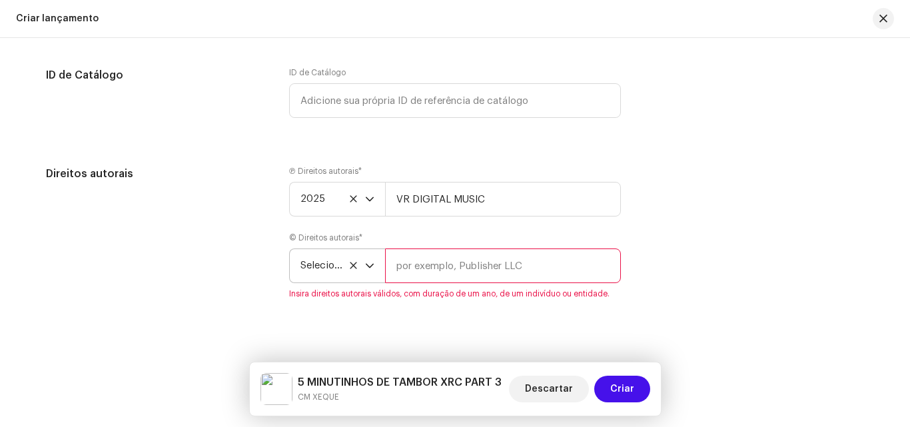
click at [455, 280] on input "text" at bounding box center [503, 265] width 236 height 35
type input "VR DIGITAL MUSIC"
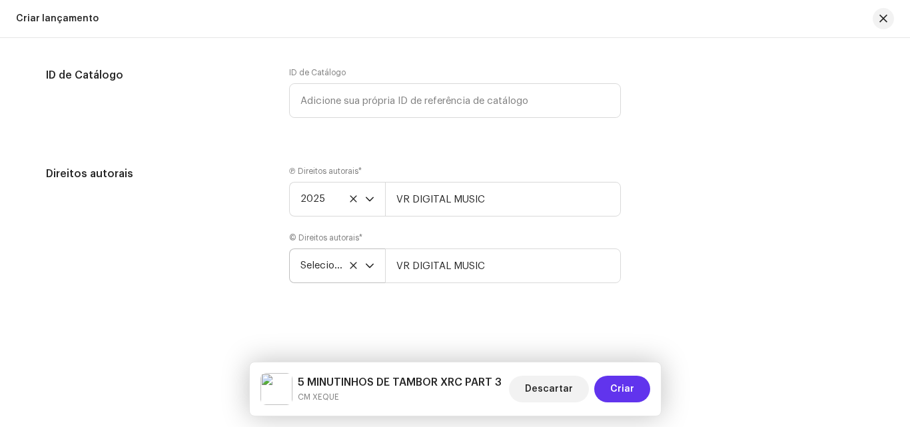
click at [613, 379] on span "Criar" at bounding box center [622, 389] width 24 height 27
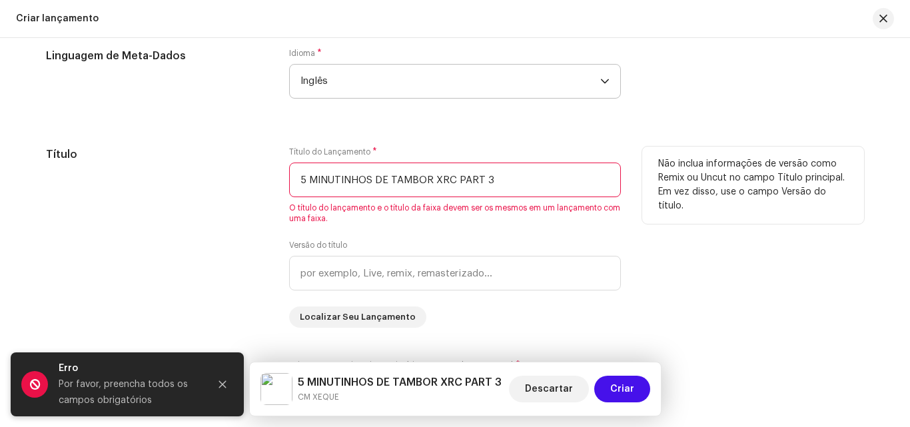
scroll to position [1220, 0]
click at [521, 186] on input "5 MINUTINHOS DE TAMBOR XRC PART 3" at bounding box center [455, 180] width 332 height 35
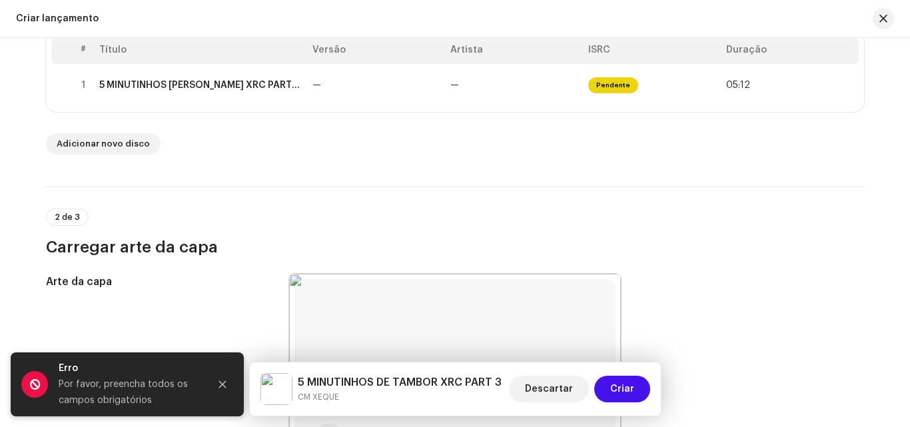
scroll to position [154, 0]
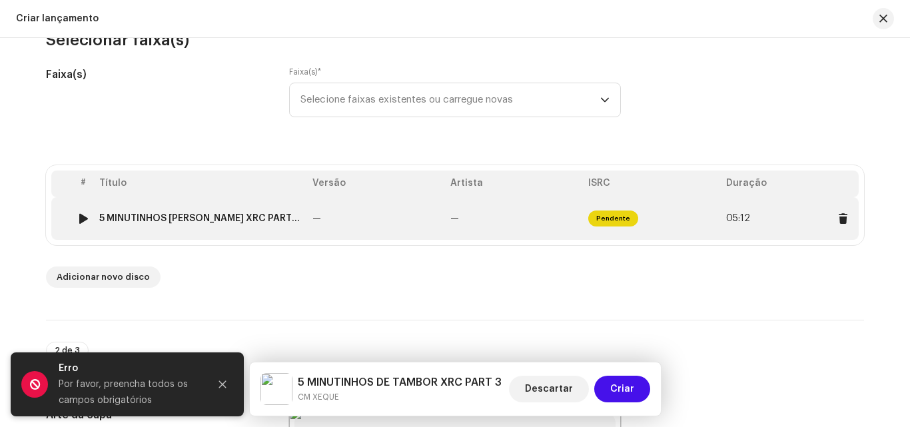
click at [618, 213] on span "Pendente" at bounding box center [613, 218] width 50 height 16
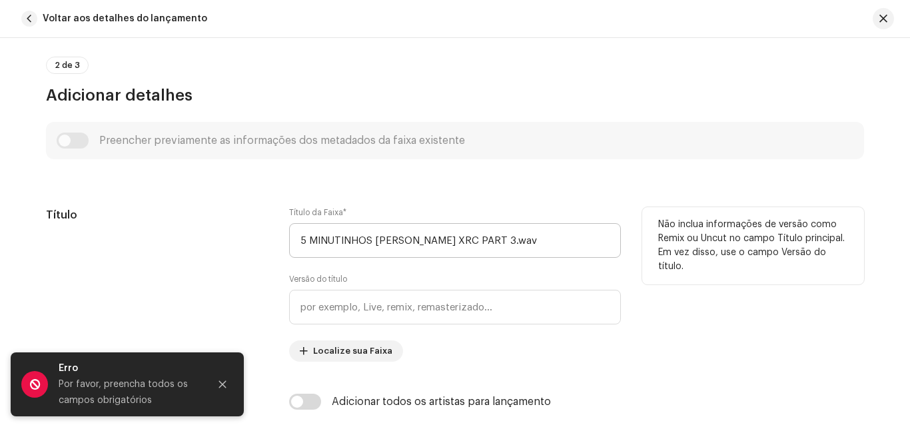
scroll to position [466, 0]
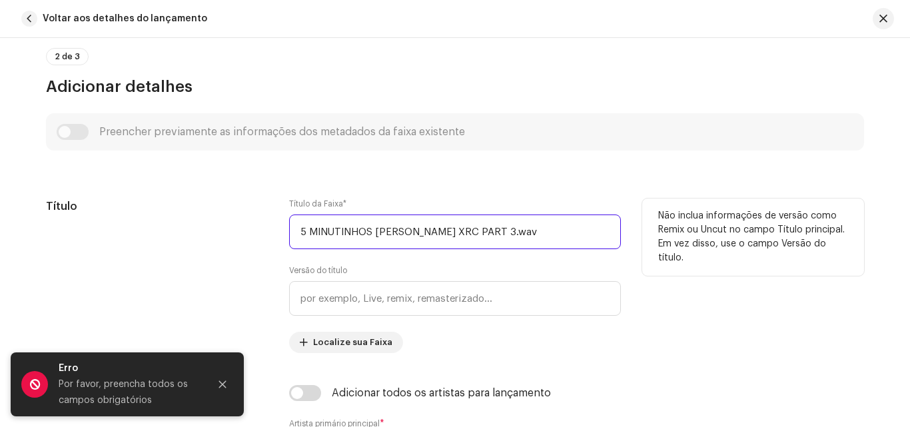
click at [503, 236] on input "5 MINUTINHOS [PERSON_NAME] XRC PART 3.wav" at bounding box center [455, 231] width 332 height 35
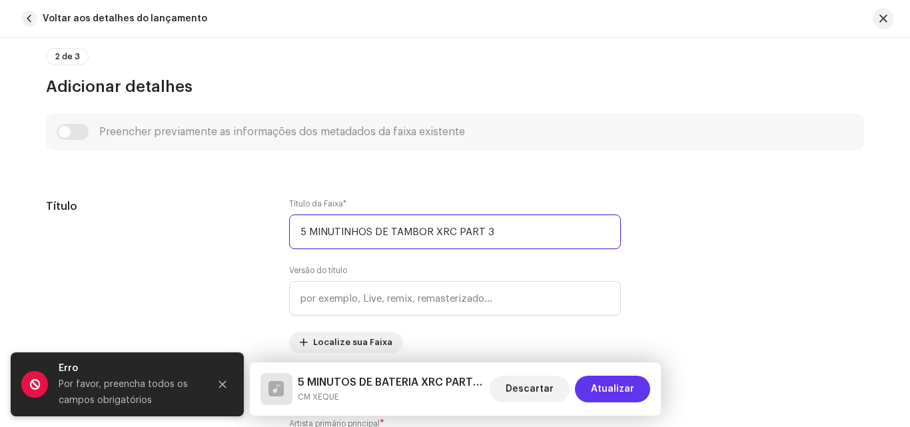
type input "5 MINUTINHOS DE TAMBOR XRC PART 3"
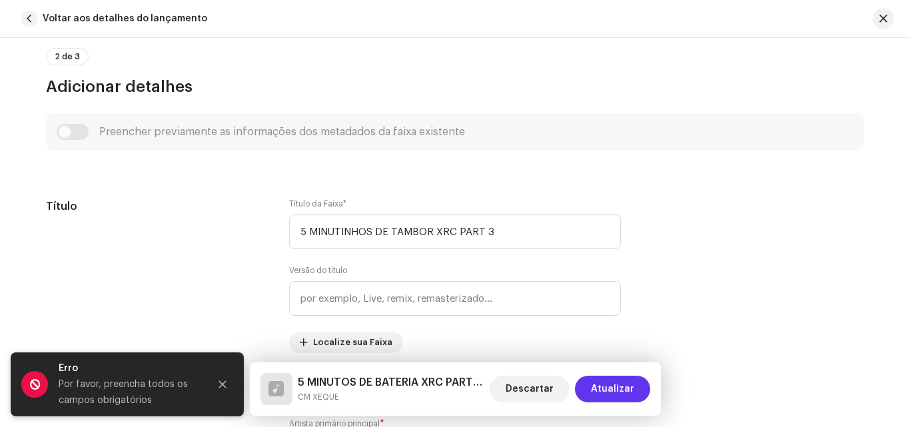
click at [611, 392] on font "Atualizar" at bounding box center [612, 388] width 43 height 9
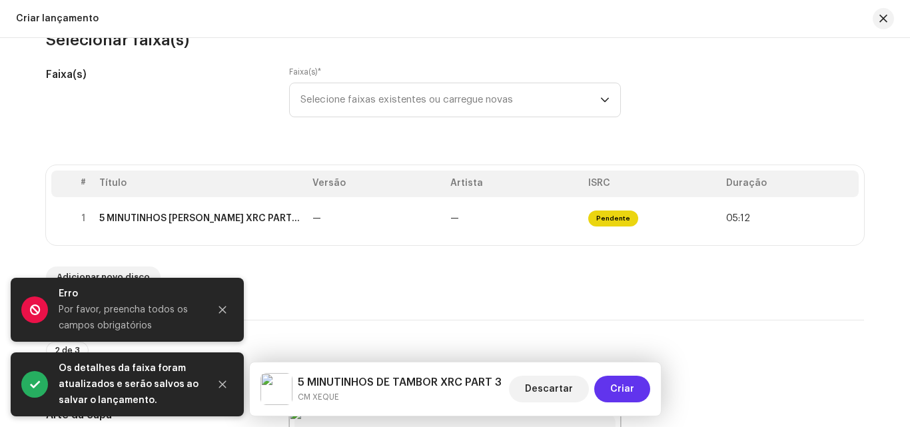
click at [621, 379] on span "Criar" at bounding box center [622, 389] width 24 height 27
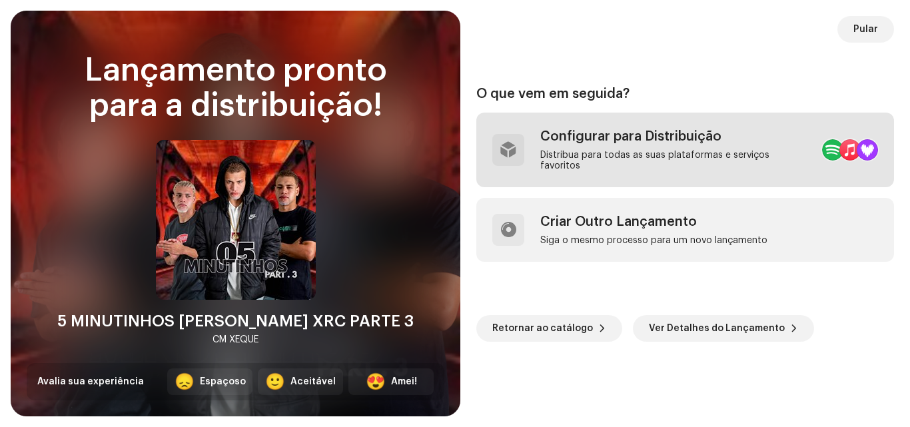
click at [595, 143] on div "Configurar para Distribuição" at bounding box center [675, 137] width 271 height 16
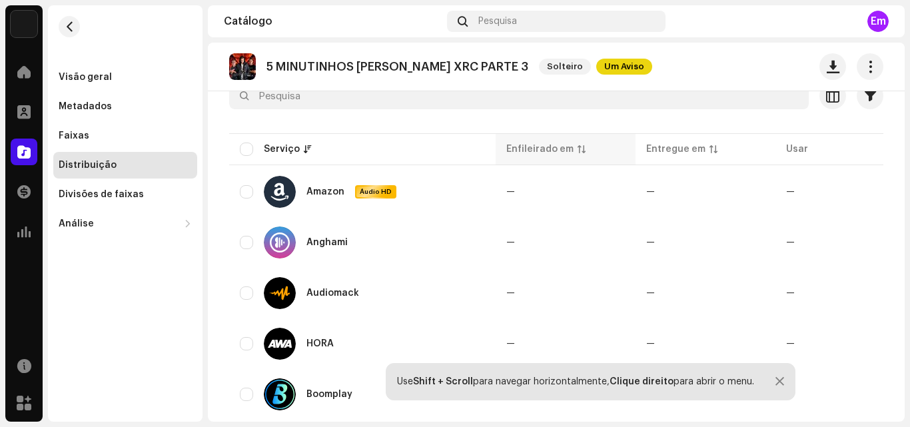
scroll to position [3, 0]
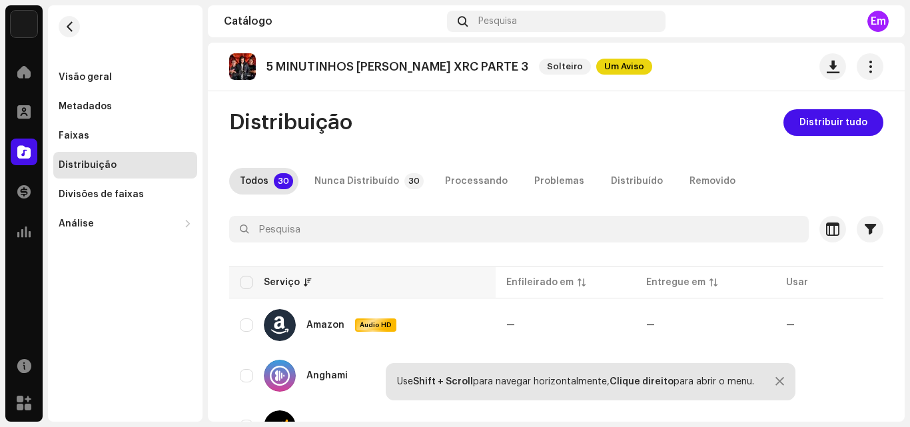
click at [277, 286] on div "Serviço" at bounding box center [282, 282] width 36 height 13
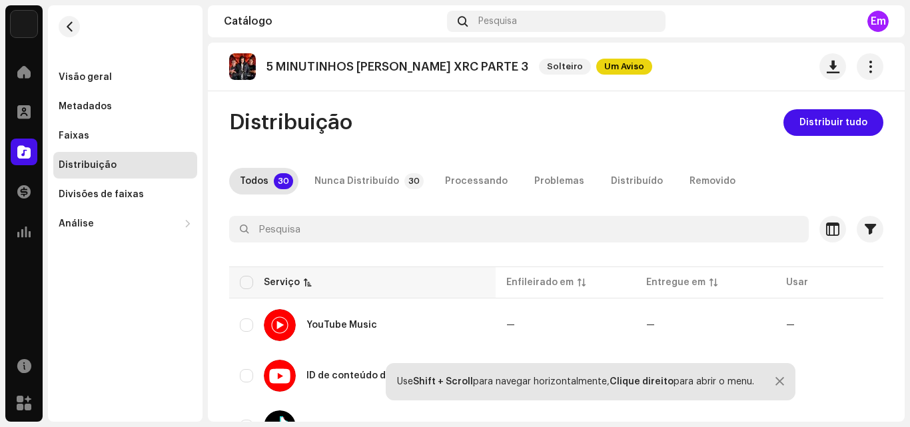
click at [254, 284] on div "Serviço" at bounding box center [362, 282] width 245 height 13
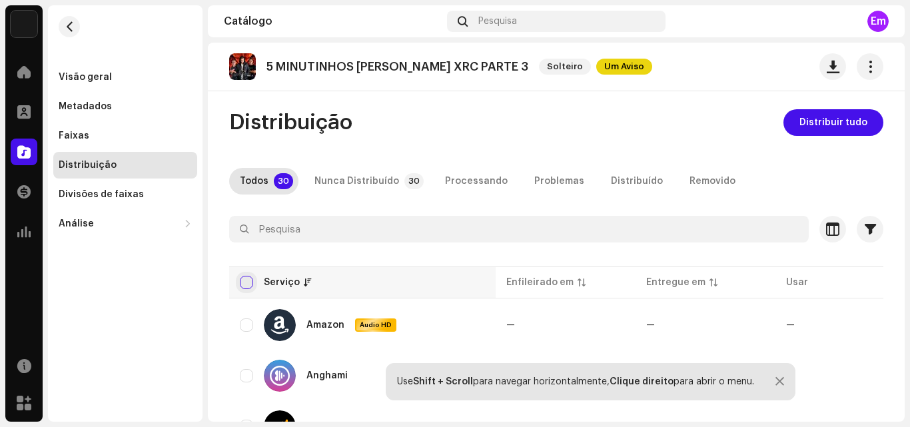
click at [250, 282] on input "checkbox" at bounding box center [246, 282] width 13 height 13
checkbox input "true"
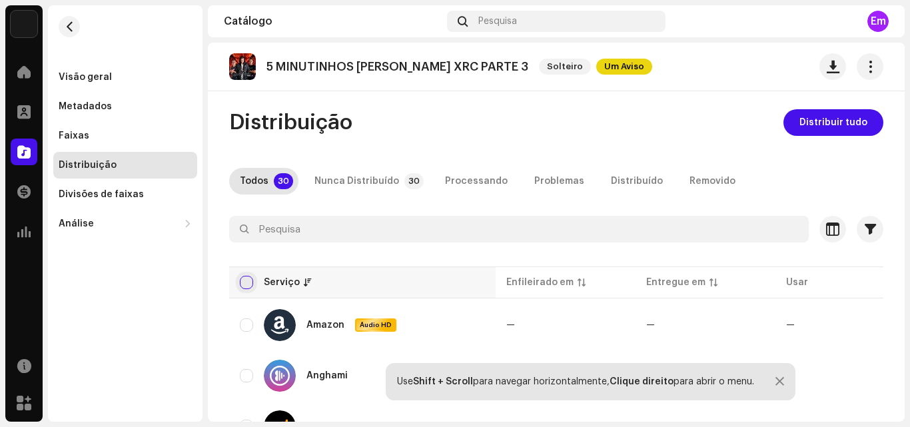
checkbox input "true"
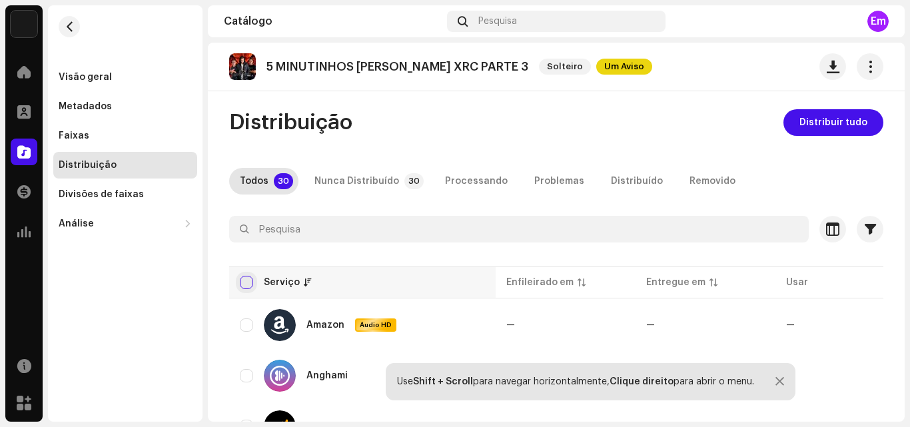
checkbox input "true"
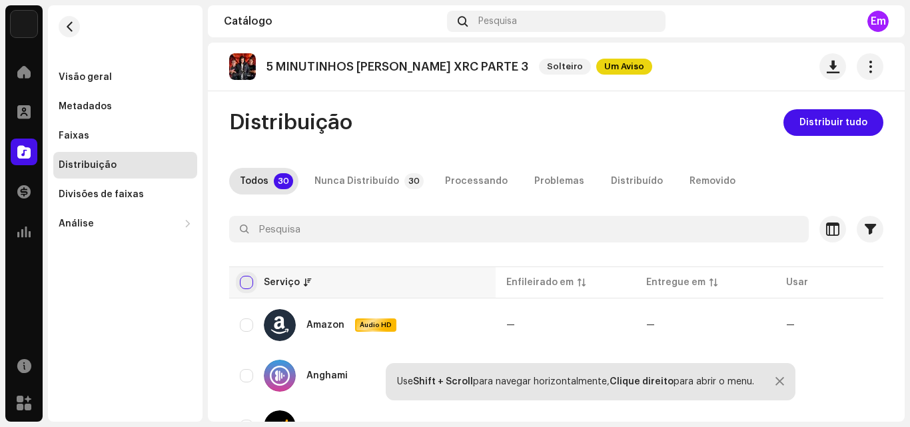
checkbox input "true"
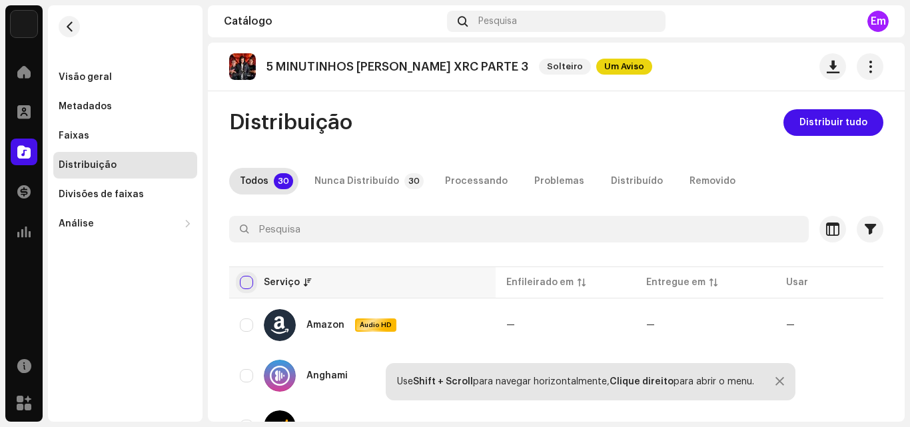
checkbox input "true"
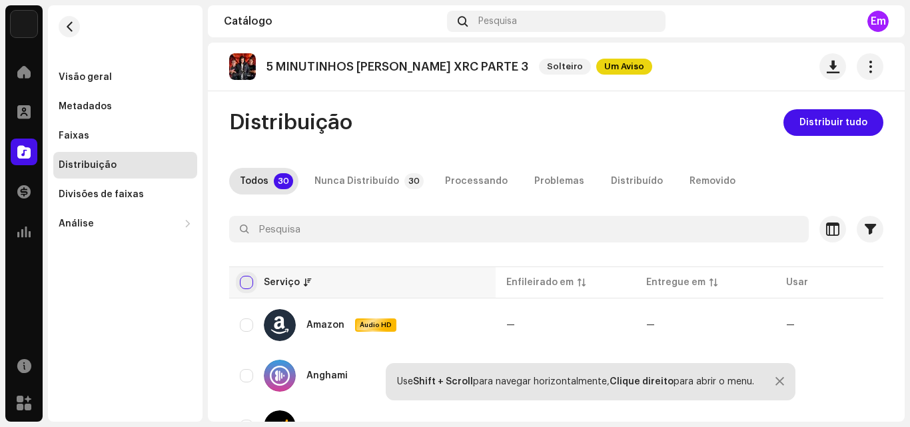
checkbox input "true"
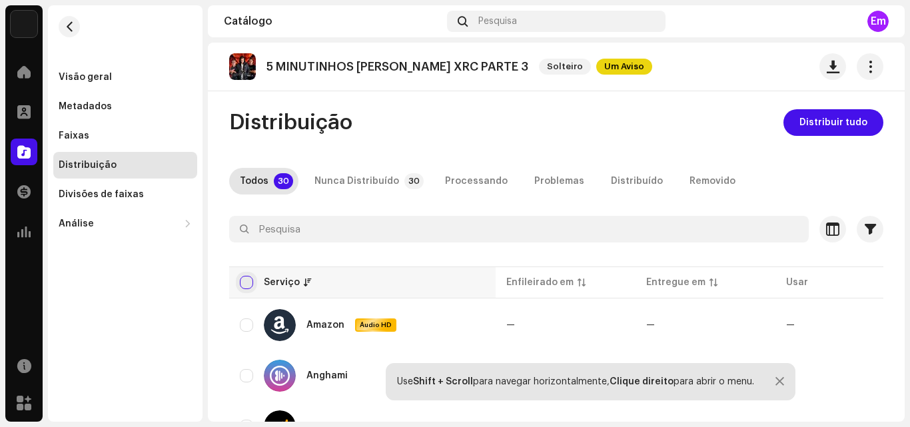
checkbox input "true"
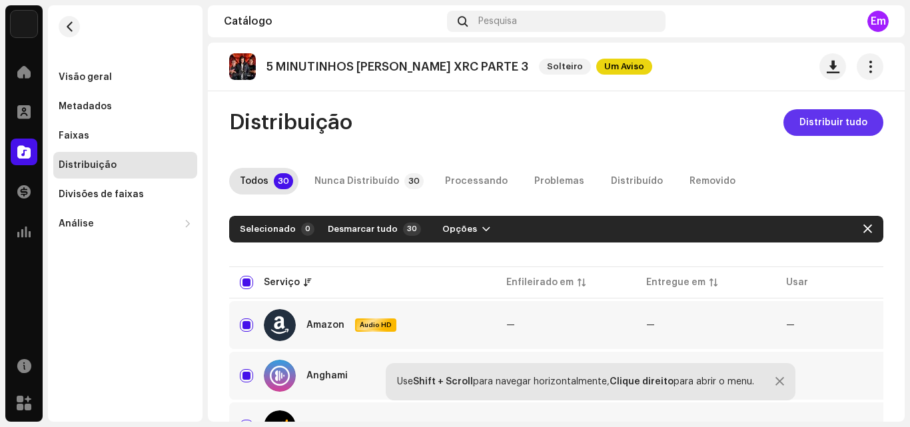
click at [830, 113] on span "Distribuir tudo" at bounding box center [833, 122] width 68 height 27
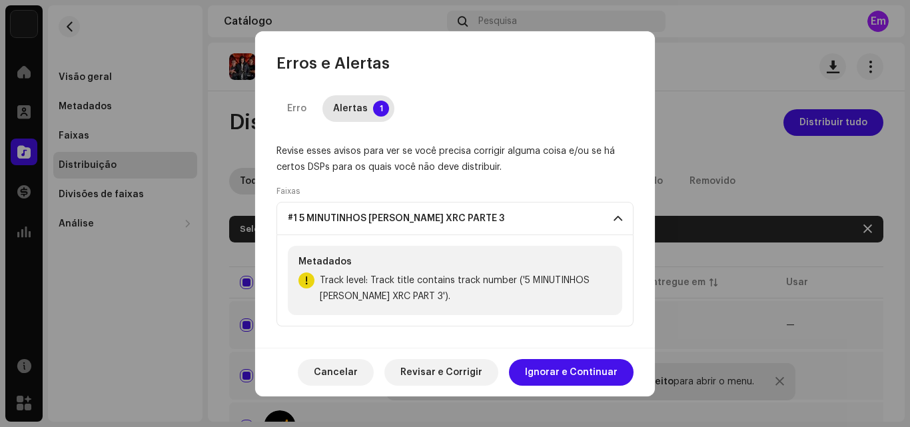
click at [344, 226] on p-accordion-header "#1 5 MINUTINHOS [PERSON_NAME] XRC PARTE 3" at bounding box center [454, 218] width 357 height 33
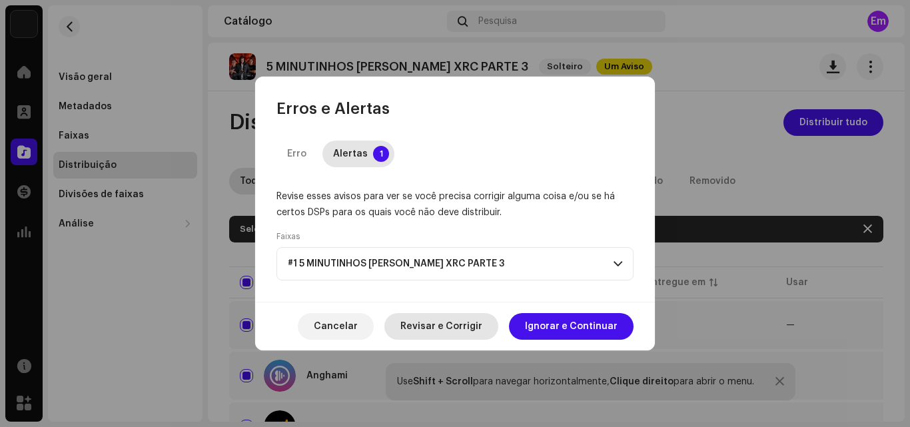
click at [475, 332] on span "Revisar e Corrigir" at bounding box center [441, 326] width 82 height 27
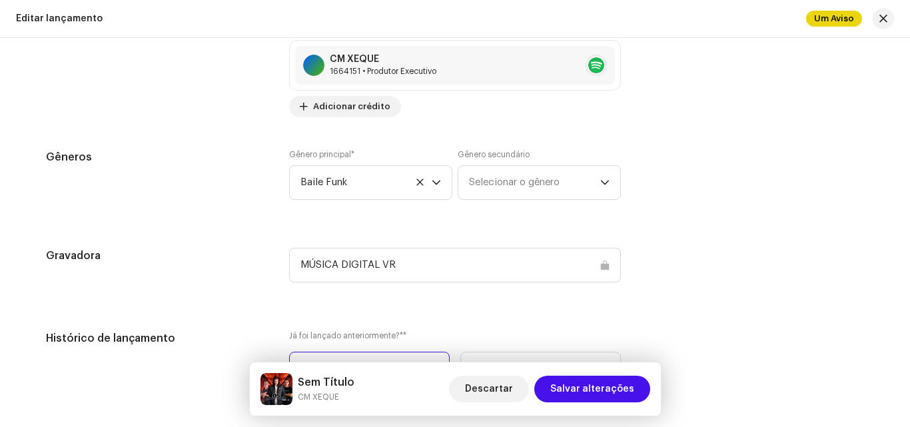
scroll to position [1931, 0]
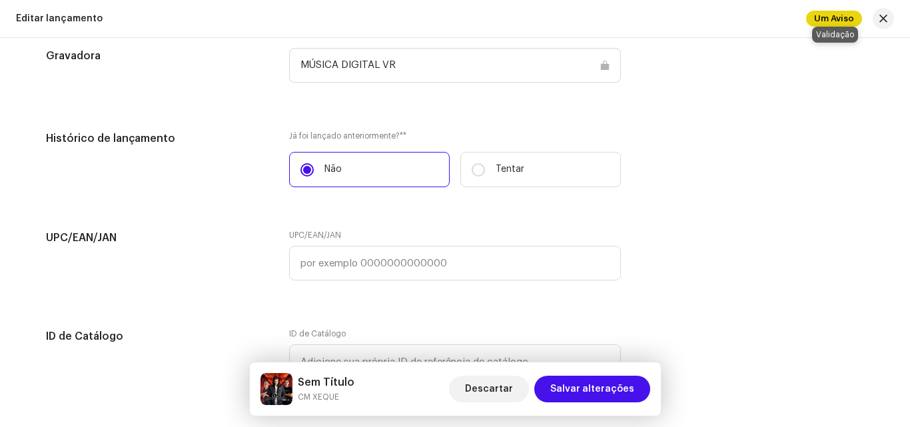
click at [824, 17] on font "Um Aviso" at bounding box center [834, 18] width 40 height 9
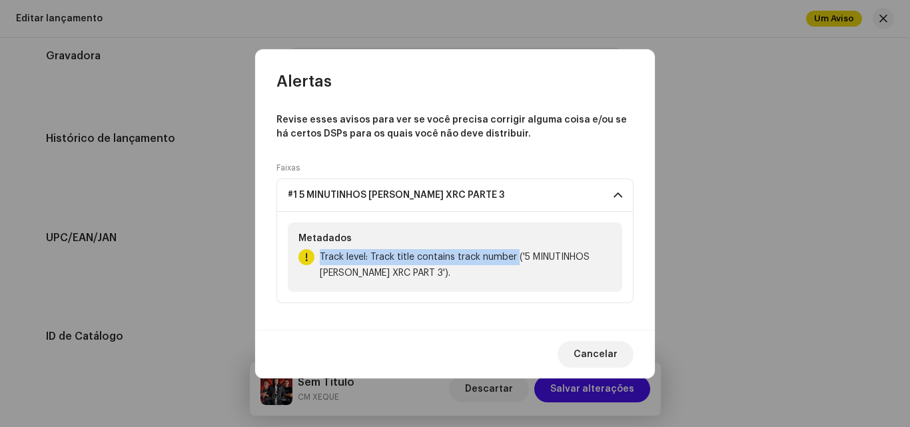
drag, startPoint x: 320, startPoint y: 252, endPoint x: 517, endPoint y: 264, distance: 197.5
click at [517, 264] on span "Track level: Track title contains track number ('5 MINUTINHOS [PERSON_NAME] XRC…" at bounding box center [466, 265] width 292 height 32
copy font "Track level: Track title contains track number"
click at [586, 342] on span "Cancelar" at bounding box center [595, 354] width 44 height 27
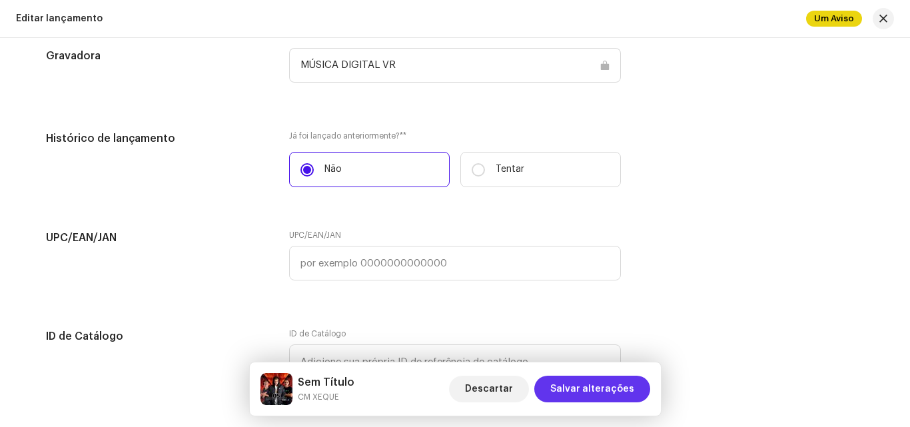
click at [616, 382] on span "Salvar alterações" at bounding box center [592, 389] width 84 height 27
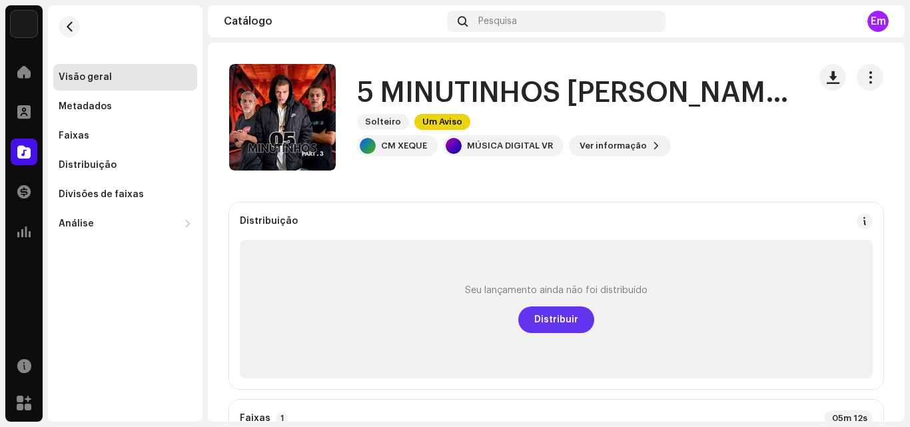
click at [557, 313] on span "Distribuir" at bounding box center [556, 319] width 44 height 27
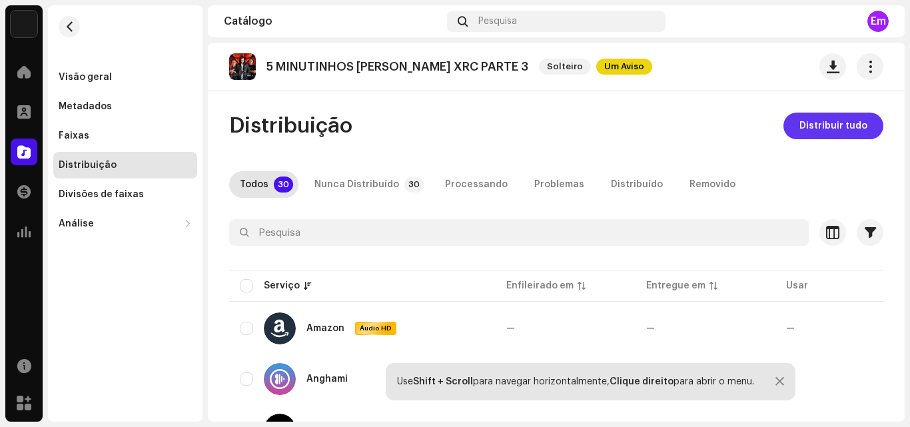
click at [818, 138] on span "Distribuir tudo" at bounding box center [833, 126] width 68 height 27
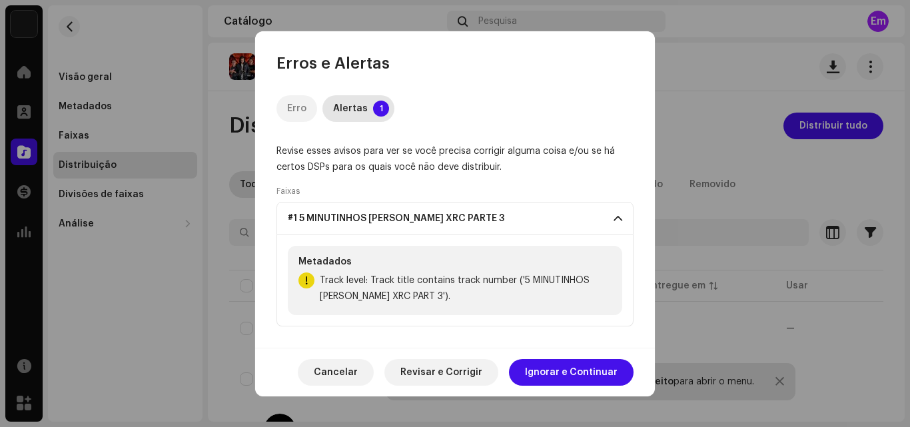
click at [300, 111] on font "Erro" at bounding box center [296, 108] width 19 height 9
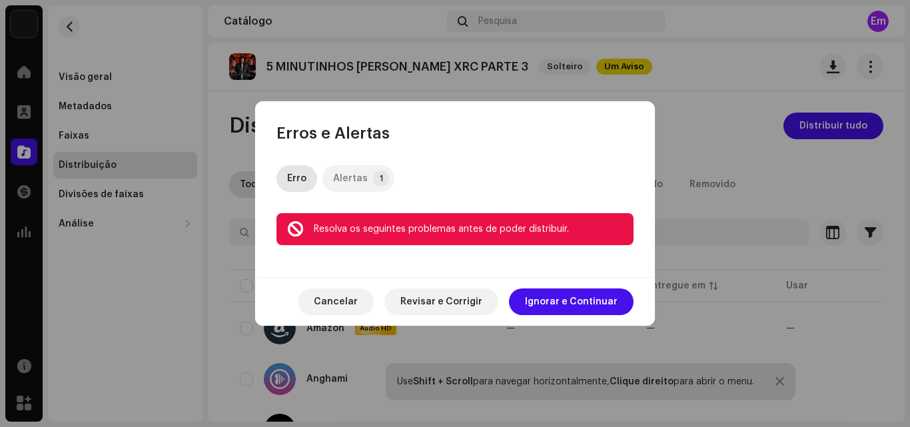
click at [355, 172] on div "Alertas" at bounding box center [350, 178] width 35 height 27
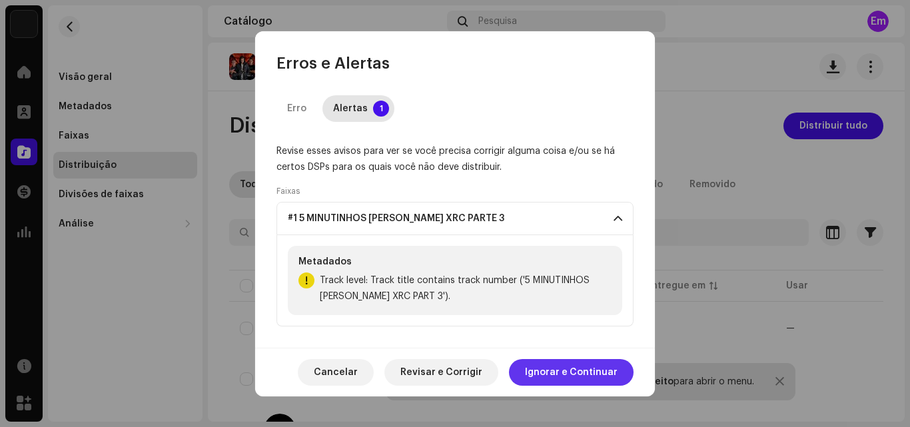
click at [567, 375] on font "Ignorar e Continuar" at bounding box center [571, 372] width 93 height 9
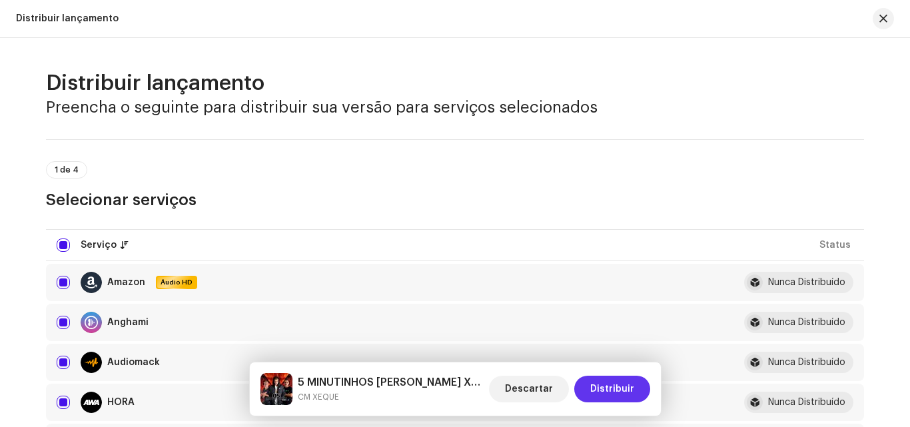
click at [587, 394] on button "Distribuir" at bounding box center [612, 389] width 76 height 27
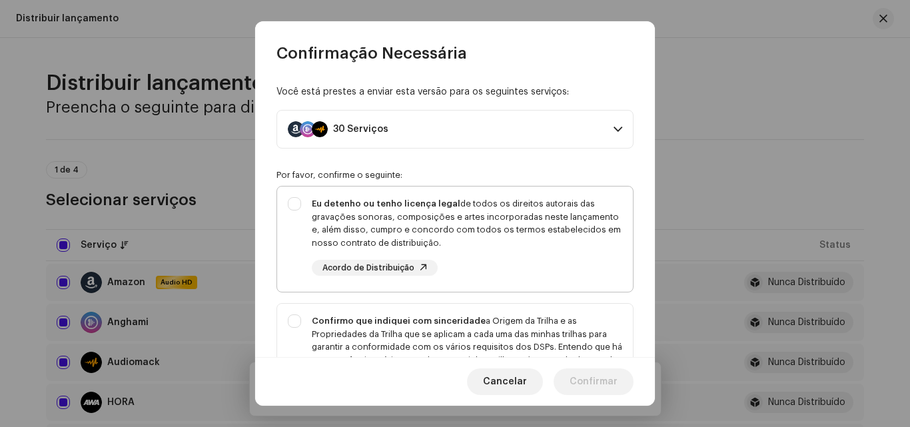
click at [497, 246] on div "Eu detenho ou tenho licença legal de todos os direitos autorais das gravações s…" at bounding box center [467, 223] width 310 height 52
checkbox input "true"
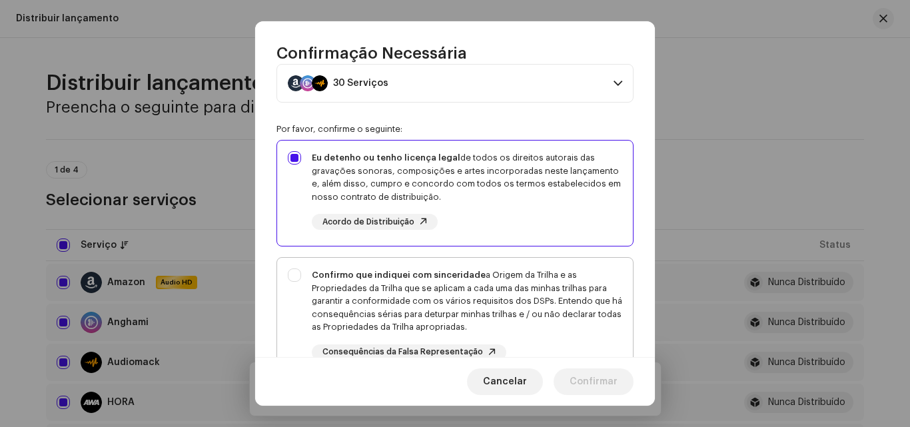
scroll to position [133, 0]
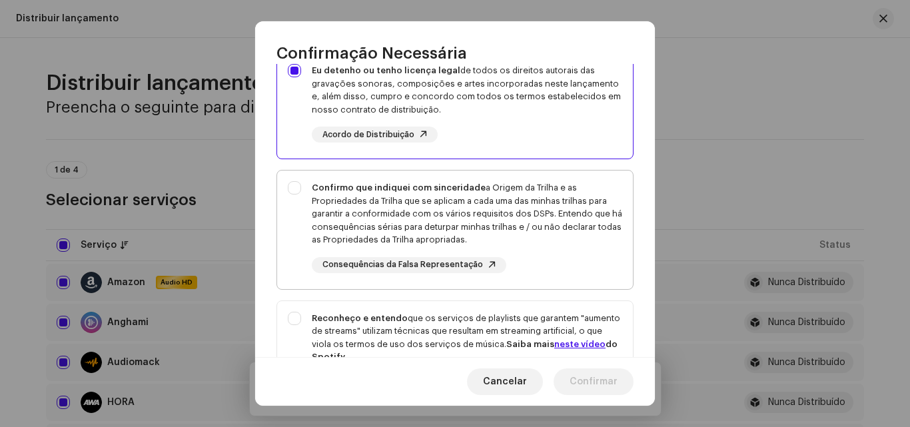
click at [541, 272] on div "Confirmo que indiquei com sinceridade a Origem da Trilha e as Propriedades da T…" at bounding box center [467, 227] width 310 height 92
checkbox input "true"
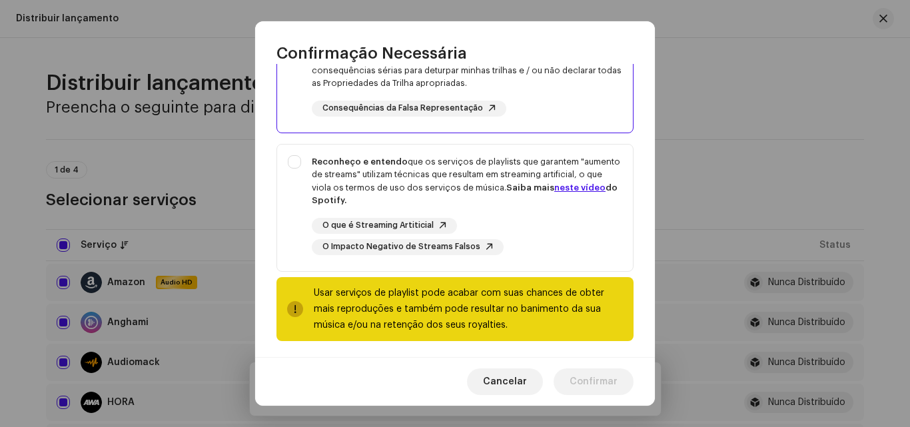
scroll to position [295, 0]
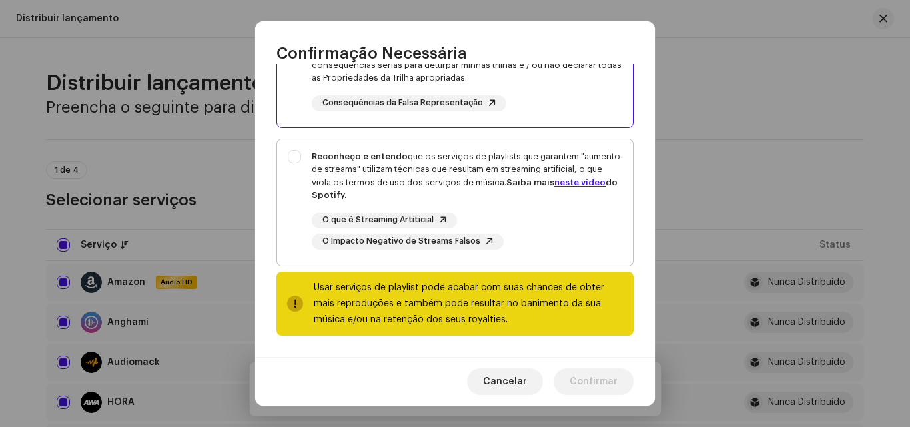
click at [528, 238] on div "O que é Streaming Artiticial O Impacto Negativo de Streams Falsos" at bounding box center [467, 230] width 310 height 37
checkbox input "true"
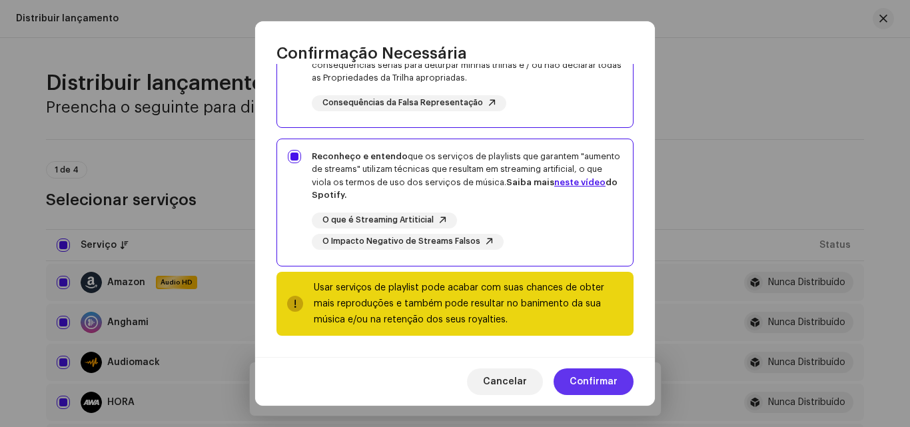
click at [590, 376] on span "Confirmar" at bounding box center [593, 381] width 48 height 27
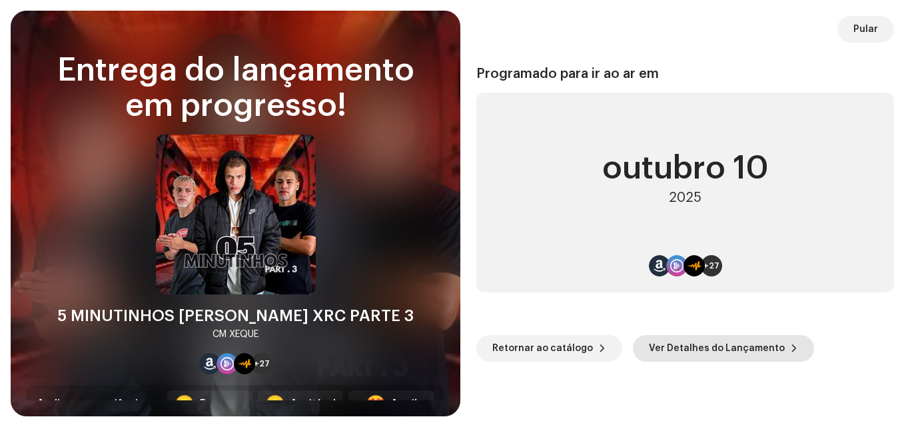
click at [751, 340] on span "Ver Detalhes do Lançamento" at bounding box center [717, 348] width 136 height 27
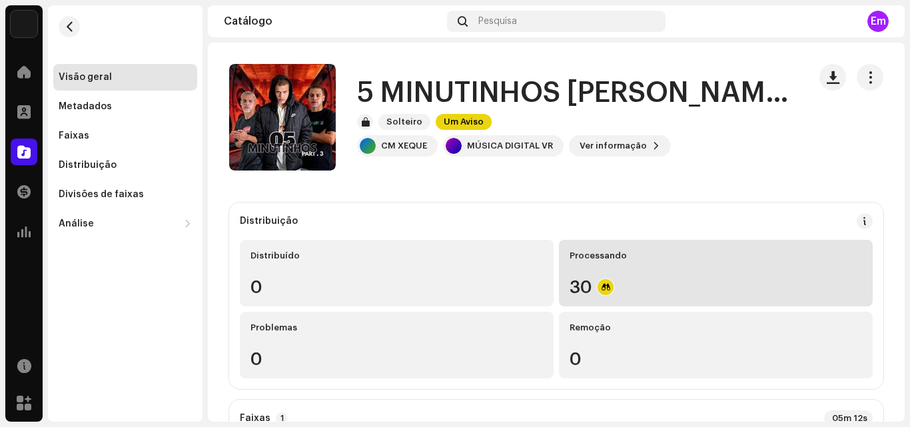
click at [626, 245] on div "Processando 30" at bounding box center [716, 273] width 314 height 67
